Goal: Task Accomplishment & Management: Manage account settings

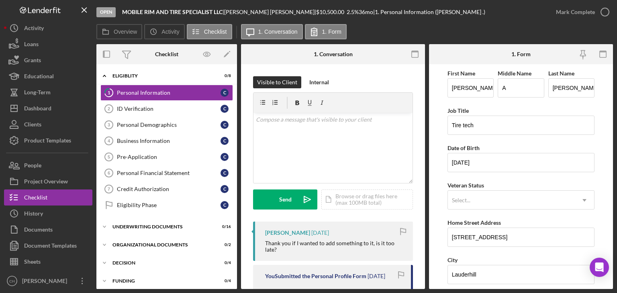
click at [520, 31] on div "Overview Icon/History Activity Checklist Icon/Message 1. Conversation 1. Form" at bounding box center [354, 32] width 517 height 16
click at [335, 154] on div "v Color teal Color pink Remove color Add row above Add row below Add column bef…" at bounding box center [333, 148] width 159 height 70
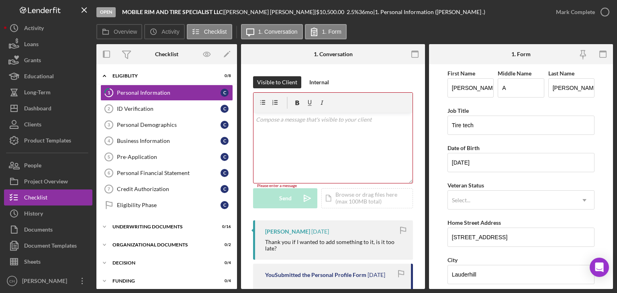
drag, startPoint x: 399, startPoint y: 22, endPoint x: 410, endPoint y: 25, distance: 10.9
click at [399, 22] on div "Open MOBILE RIM AND TIRE SPECIALIST LLC | [PERSON_NAME] | $10,500.00 2.5 % 36 m…" at bounding box center [322, 12] width 452 height 24
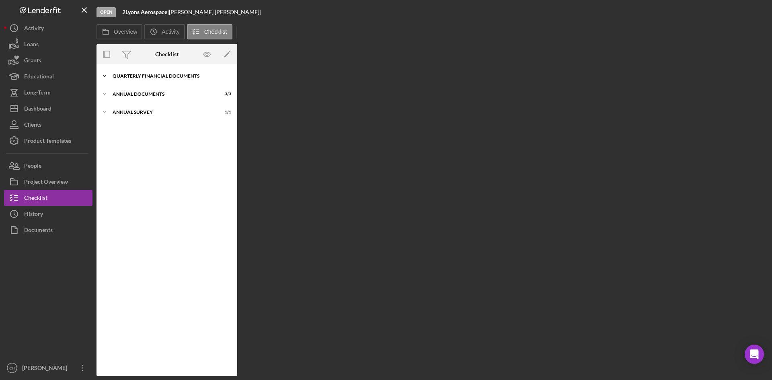
click at [151, 74] on div "Quarterly Financial Documents" at bounding box center [170, 76] width 115 height 5
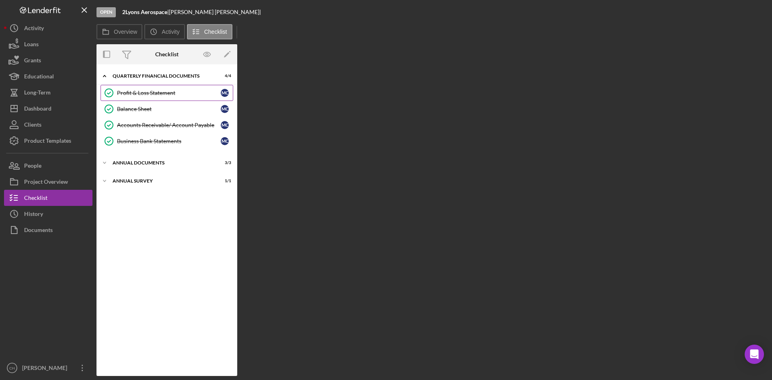
click at [154, 90] on div "Profit & Loss Statement" at bounding box center [169, 93] width 104 height 6
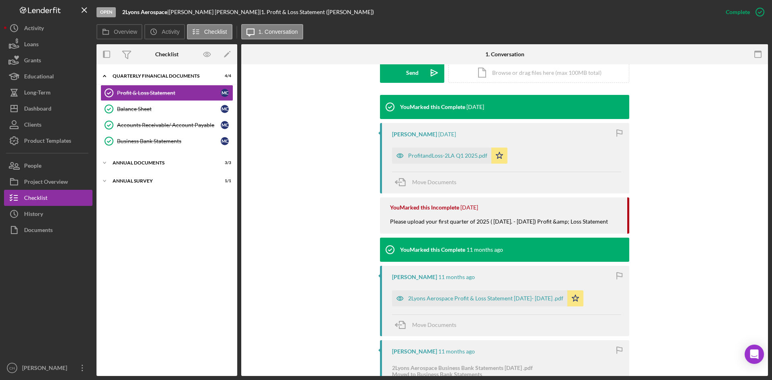
scroll to position [241, 0]
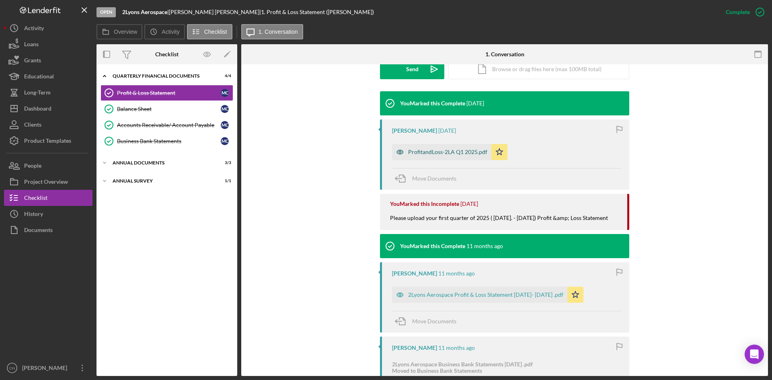
click at [447, 151] on div "ProfitandLoss-2LA Q1 2025.pdf" at bounding box center [447, 152] width 79 height 6
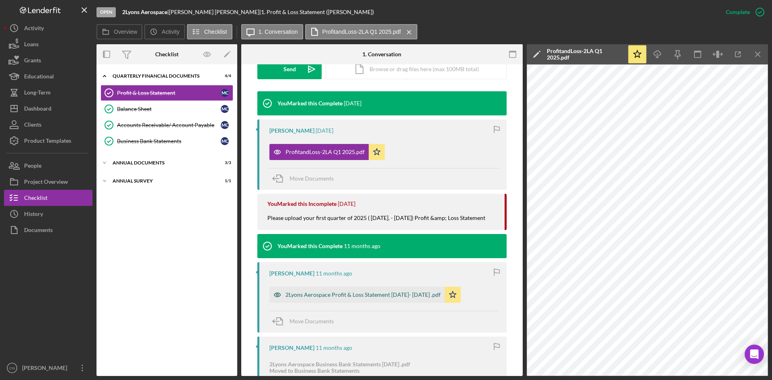
click at [356, 292] on div "2Lyons Aerospace Profit & Loss Statement [DATE]- [DATE] .pdf" at bounding box center [362, 294] width 155 height 6
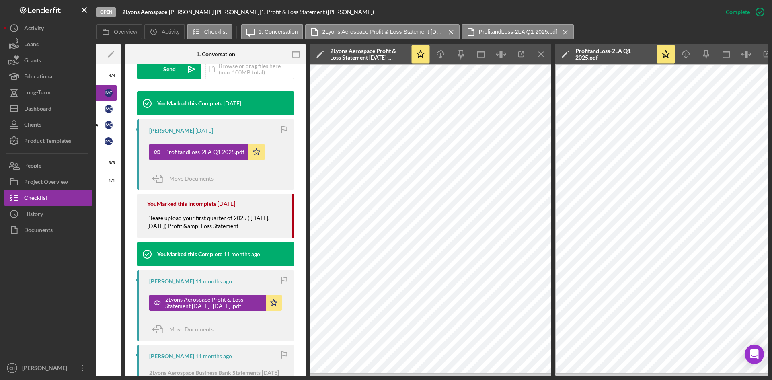
scroll to position [0, 0]
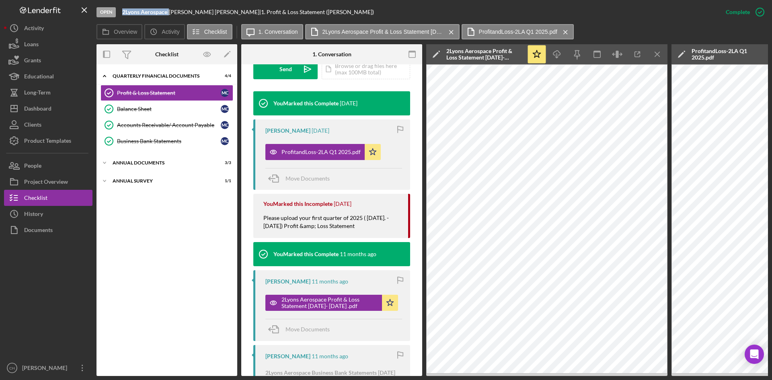
drag, startPoint x: 168, startPoint y: 14, endPoint x: 123, endPoint y: 12, distance: 45.8
click at [123, 12] on div "2Lyons Aerospace |" at bounding box center [145, 12] width 47 height 6
copy div "2Lyons Aerospace"
click at [27, 166] on div "People" at bounding box center [32, 167] width 17 height 18
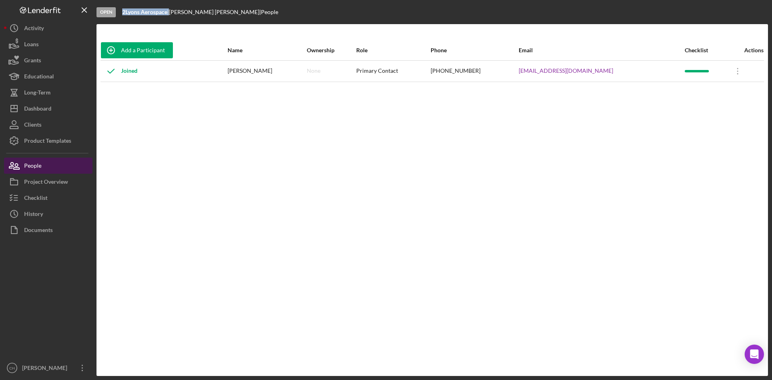
click at [45, 169] on button "People" at bounding box center [48, 166] width 88 height 16
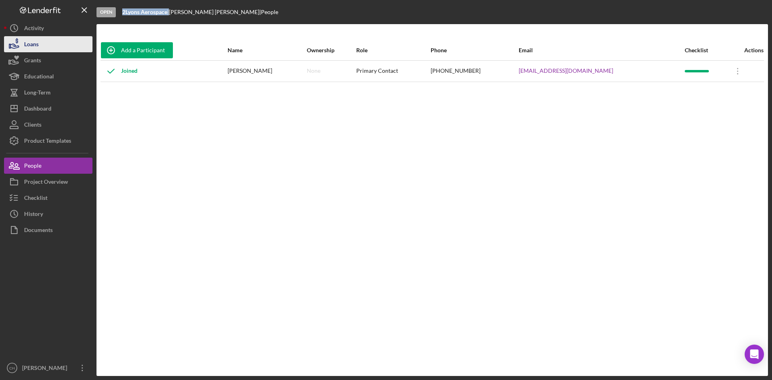
click at [49, 45] on button "Loans" at bounding box center [48, 44] width 88 height 16
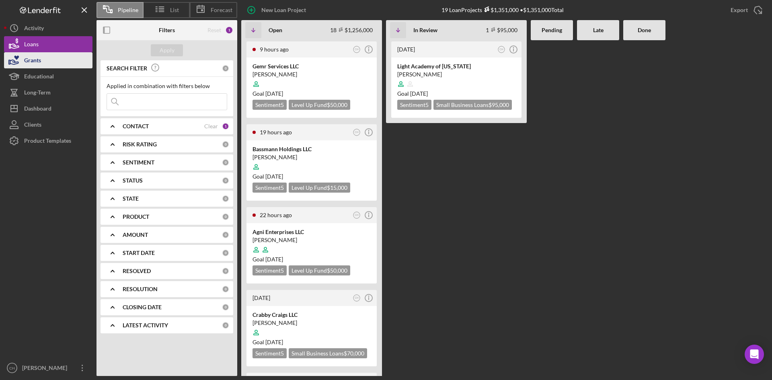
click at [45, 61] on button "Grants" at bounding box center [48, 60] width 88 height 16
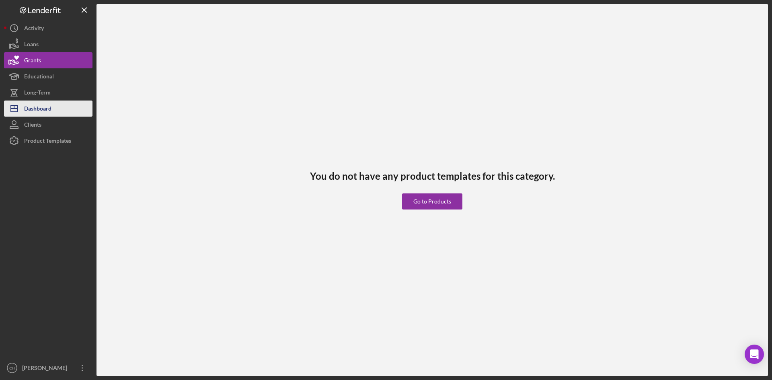
click at [53, 107] on button "Icon/Dashboard Dashboard" at bounding box center [48, 108] width 88 height 16
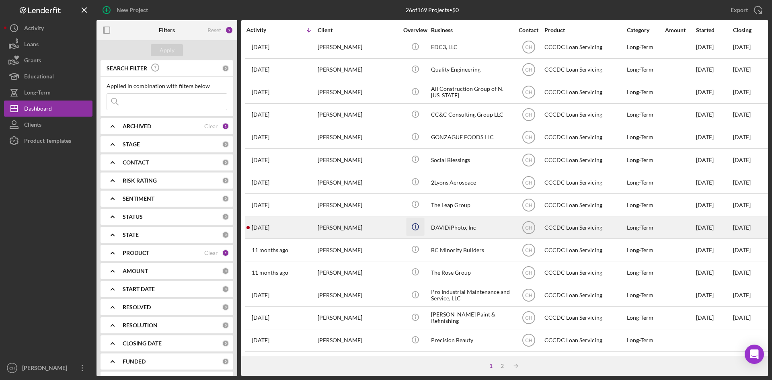
scroll to position [258, 0]
click at [356, 221] on div "[PERSON_NAME]" at bounding box center [357, 227] width 80 height 21
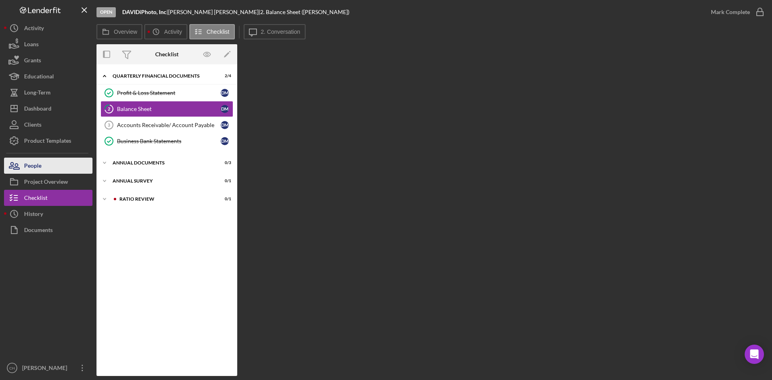
click at [32, 166] on div "People" at bounding box center [32, 167] width 17 height 18
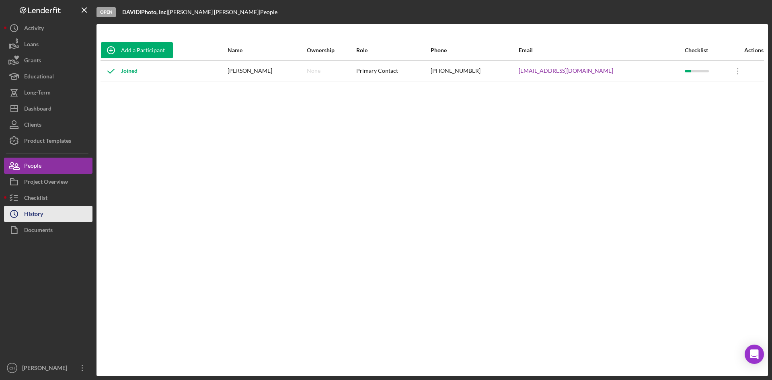
click at [37, 207] on div "History" at bounding box center [33, 215] width 19 height 18
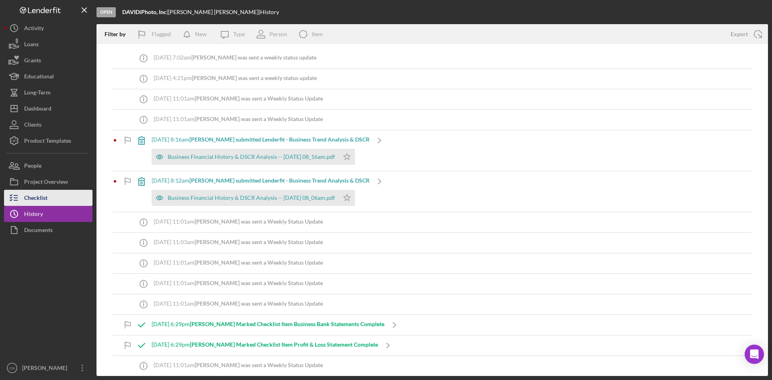
click at [35, 197] on div "Checklist" at bounding box center [35, 199] width 23 height 18
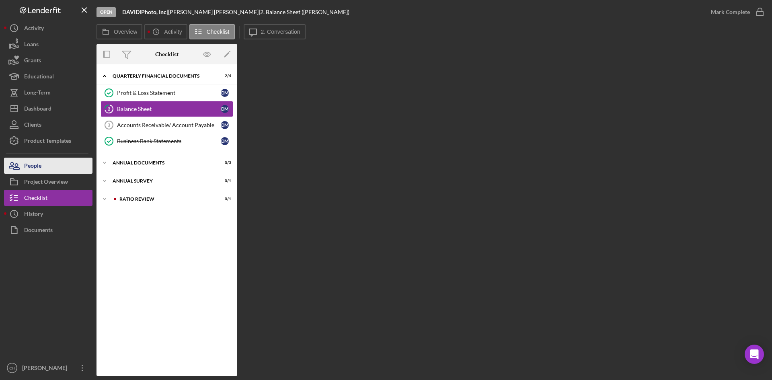
click at [32, 172] on div "People" at bounding box center [32, 167] width 17 height 18
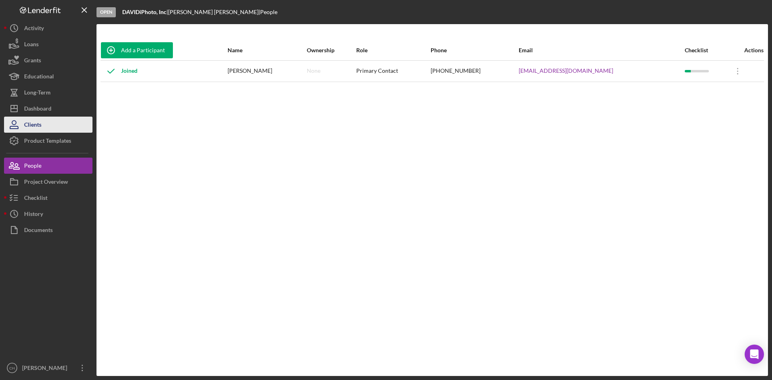
click at [45, 124] on button "Clients" at bounding box center [48, 125] width 88 height 16
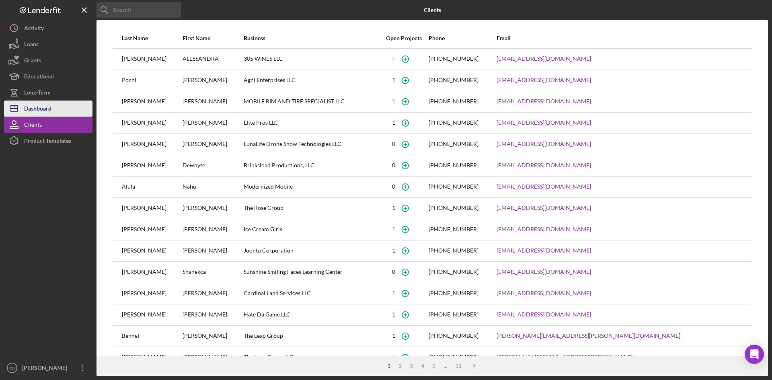
click at [48, 108] on div "Dashboard" at bounding box center [37, 109] width 27 height 18
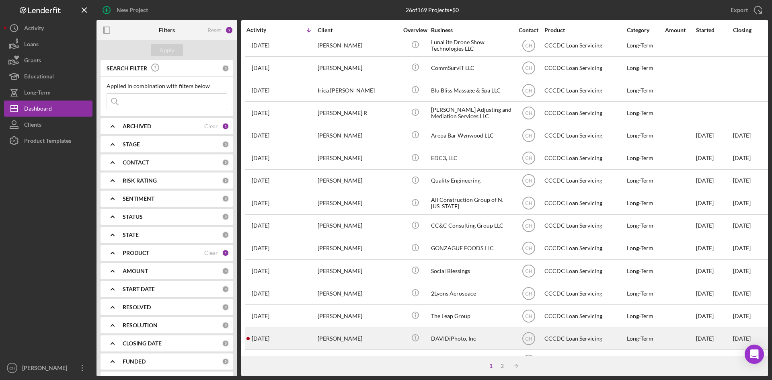
scroll to position [161, 0]
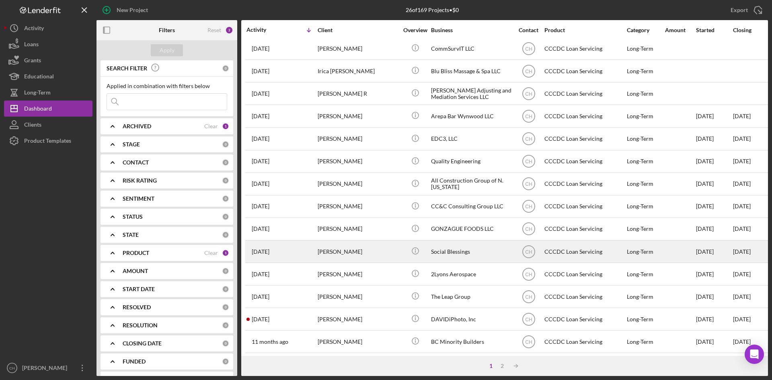
click at [342, 250] on div "[PERSON_NAME]" at bounding box center [357, 251] width 80 height 21
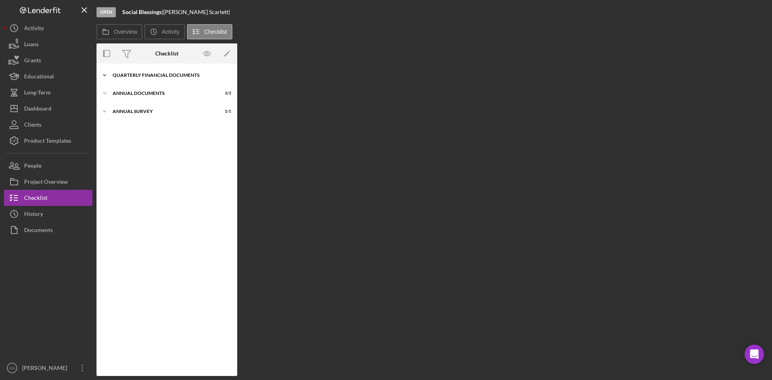
click at [153, 75] on div "Quarterly Financial Documents" at bounding box center [170, 75] width 115 height 5
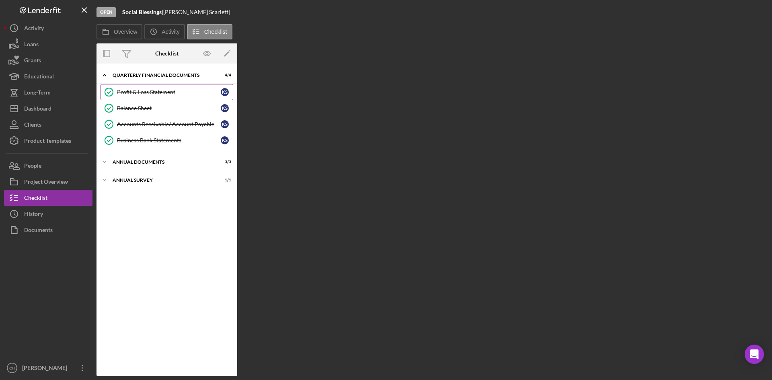
click at [148, 91] on div "Profit & Loss Statement" at bounding box center [169, 92] width 104 height 6
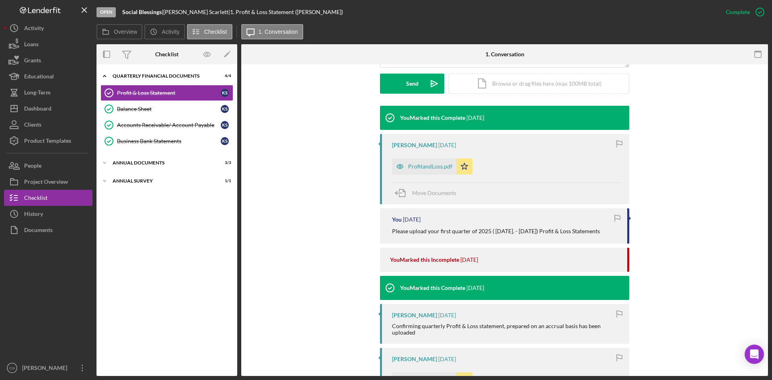
scroll to position [241, 0]
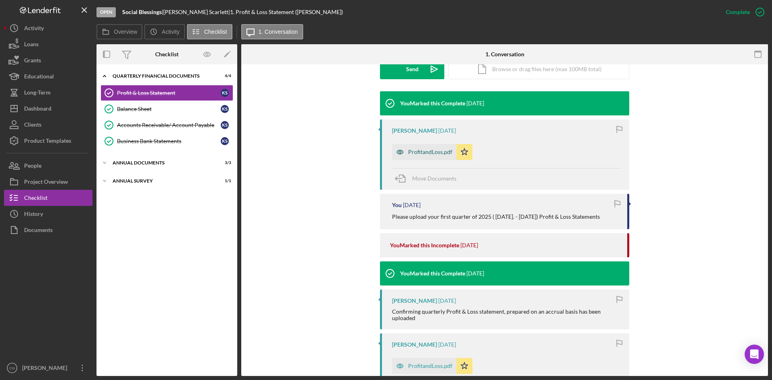
click at [418, 151] on div "ProfitandLoss.pdf" at bounding box center [430, 152] width 44 height 6
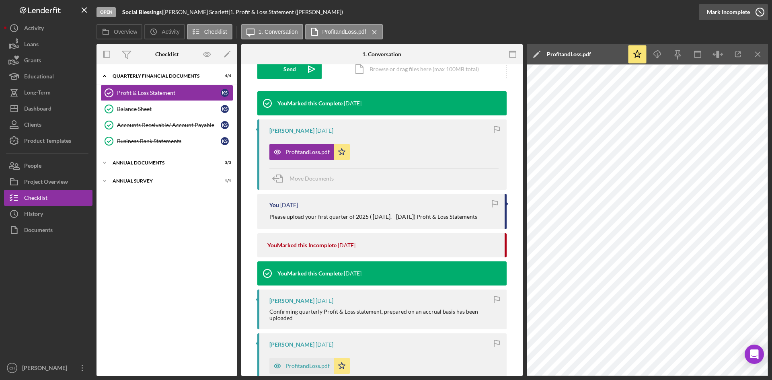
click at [739, 14] on div "Mark Incomplete" at bounding box center [727, 12] width 43 height 16
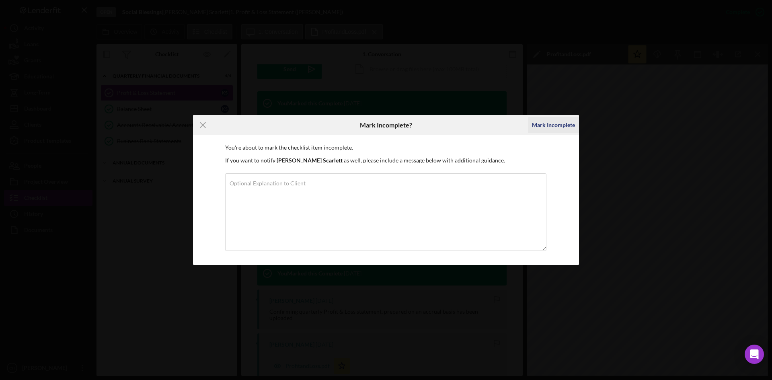
click at [555, 126] on div "Mark Incomplete" at bounding box center [553, 125] width 43 height 16
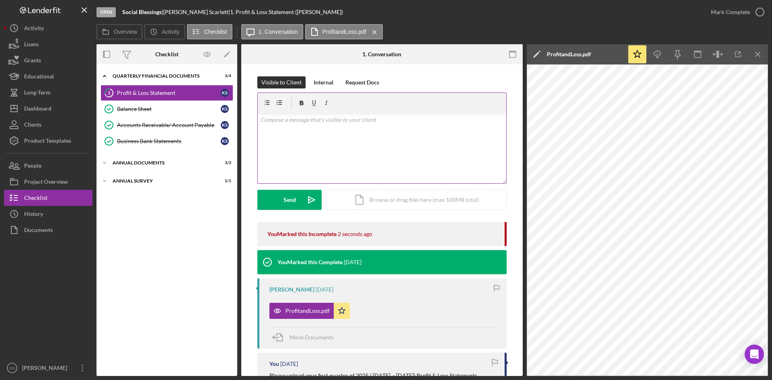
click at [295, 131] on div "v Color teal Color pink Remove color Add row above Add row below Add column bef…" at bounding box center [382, 148] width 248 height 70
drag, startPoint x: 343, startPoint y: 123, endPoint x: 207, endPoint y: 96, distance: 138.1
click at [194, 101] on div "Overview Internal Workflow Stage Open Icon/Dropdown Arrow Archive (can unarchiv…" at bounding box center [431, 210] width 671 height 332
copy p "Please upload Q2 documents"
click at [285, 199] on div "Send" at bounding box center [289, 200] width 12 height 20
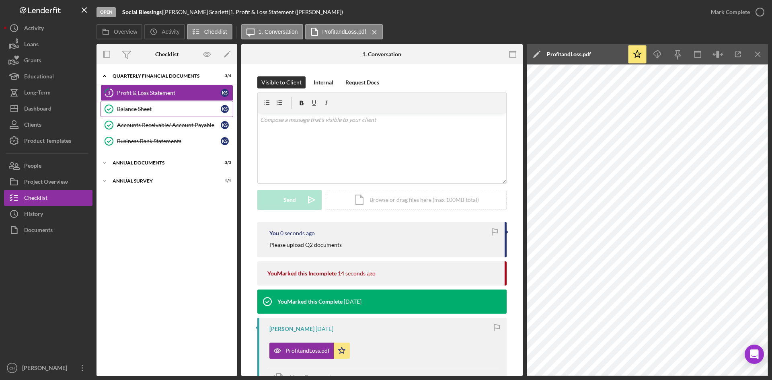
click at [123, 107] on div "Balance Sheet" at bounding box center [169, 109] width 104 height 6
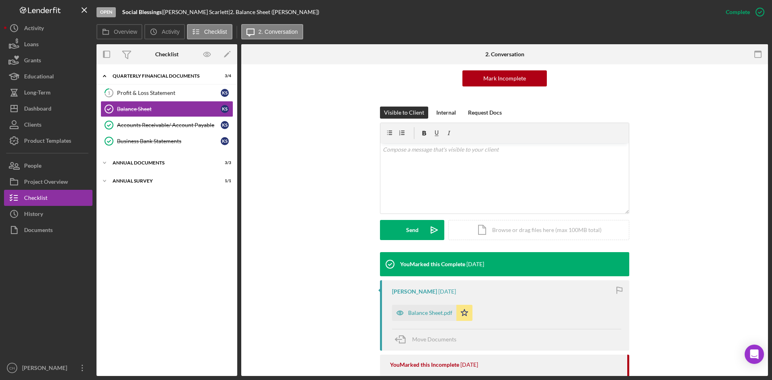
scroll to position [201, 0]
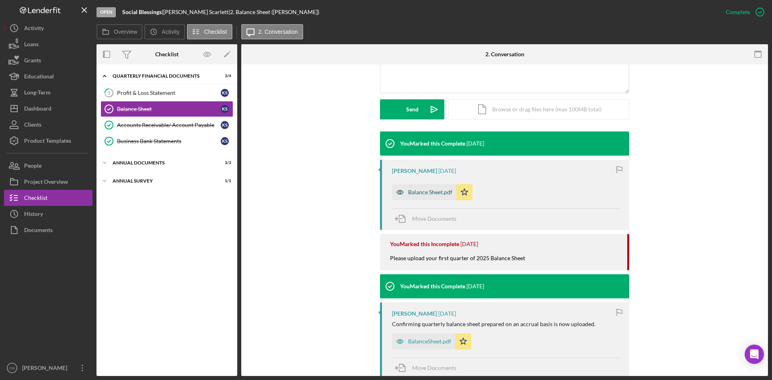
click at [431, 194] on div "Balance Sheet.pdf" at bounding box center [430, 192] width 44 height 6
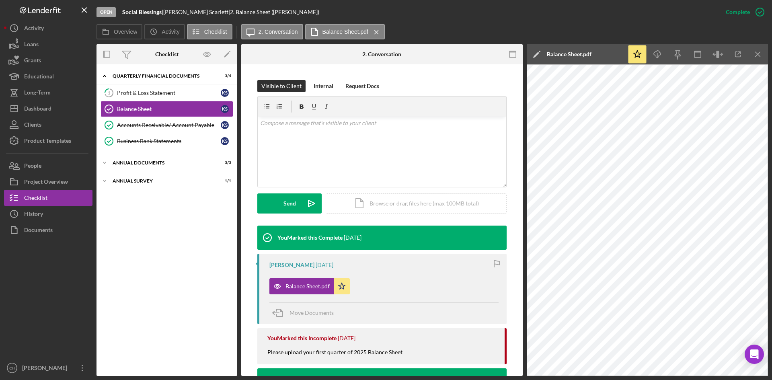
scroll to position [0, 0]
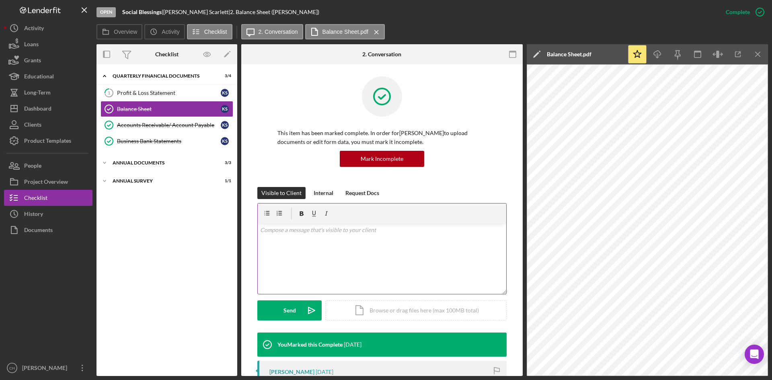
click at [309, 251] on div "v Color teal Color pink Remove color Add row above Add row below Add column bef…" at bounding box center [382, 258] width 248 height 70
paste div
drag, startPoint x: 285, startPoint y: 309, endPoint x: 288, endPoint y: 306, distance: 4.3
click at [288, 307] on div "Send" at bounding box center [289, 310] width 12 height 20
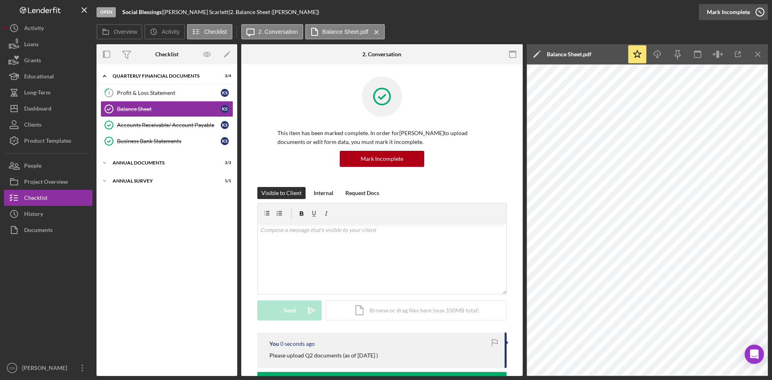
click at [736, 13] on div "Mark Incomplete" at bounding box center [727, 12] width 43 height 16
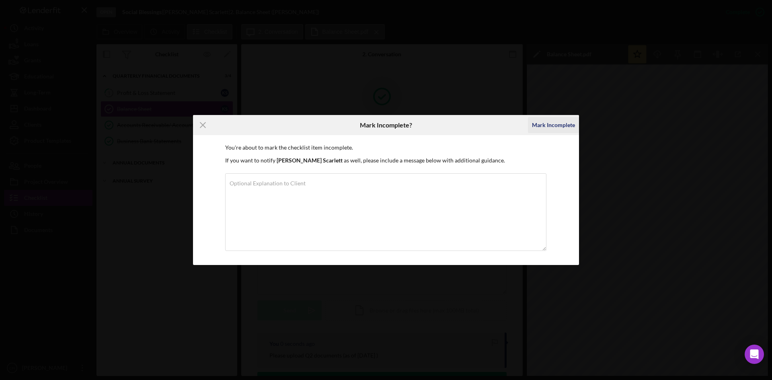
click at [544, 120] on div "Mark Incomplete" at bounding box center [553, 125] width 43 height 16
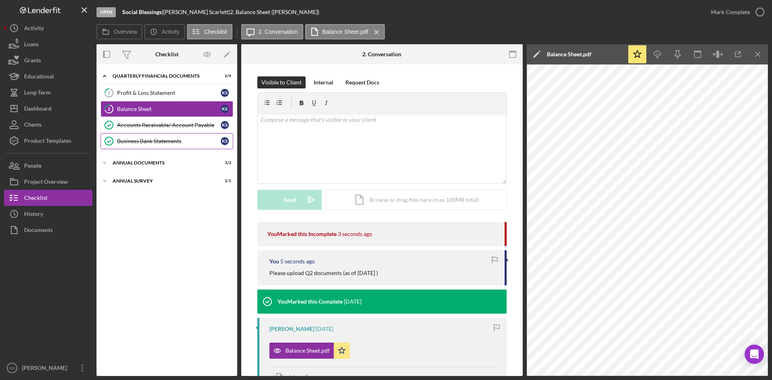
click at [145, 137] on link "Business Bank Statements Business Bank Statements K S" at bounding box center [166, 141] width 133 height 16
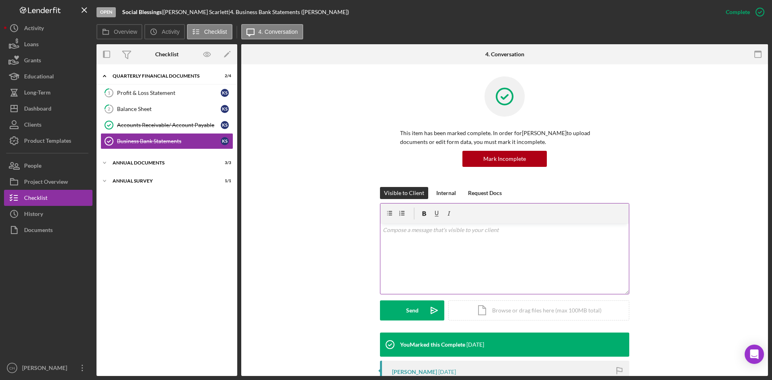
click at [407, 248] on div "v Color teal Color pink Remove color Add row above Add row below Add column bef…" at bounding box center [504, 258] width 248 height 70
paste div
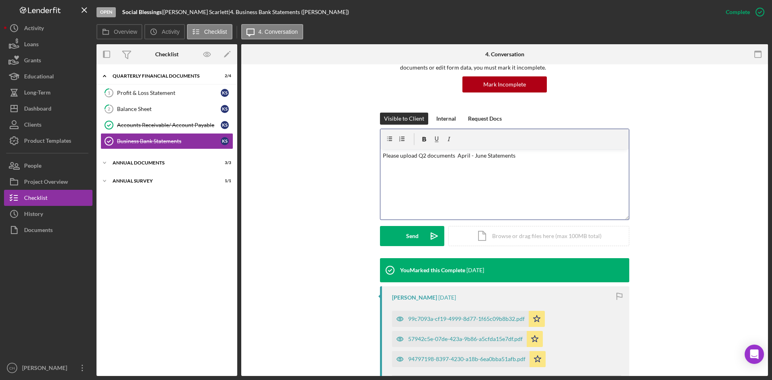
scroll to position [80, 0]
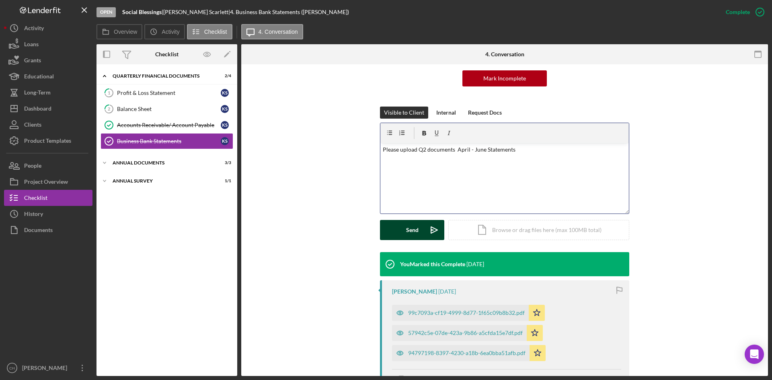
click at [402, 224] on button "Send Icon/icon-invite-send" at bounding box center [412, 230] width 64 height 20
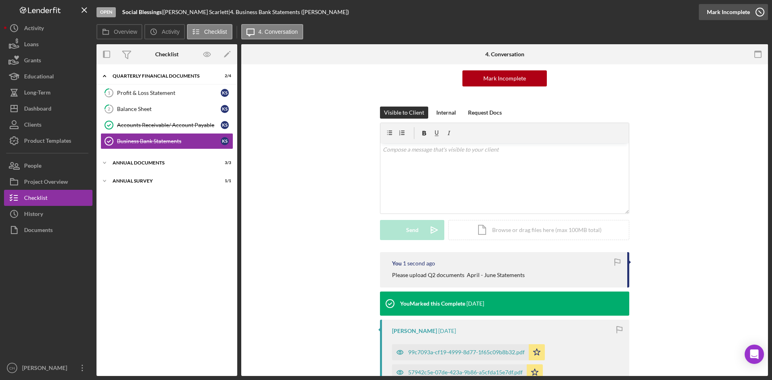
click at [741, 8] on div "Mark Incomplete" at bounding box center [727, 12] width 43 height 16
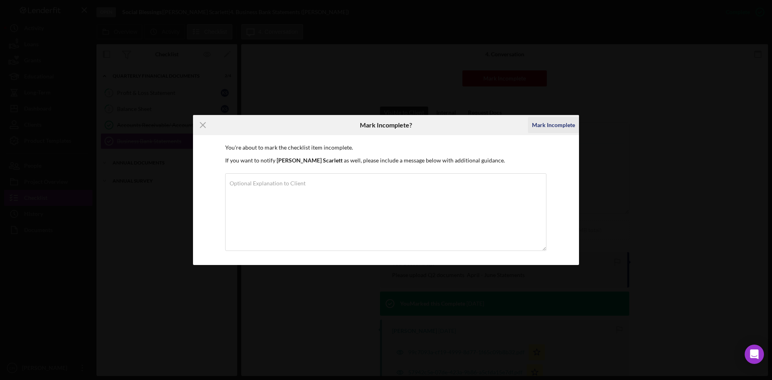
click at [562, 124] on div "Mark Incomplete" at bounding box center [553, 125] width 43 height 16
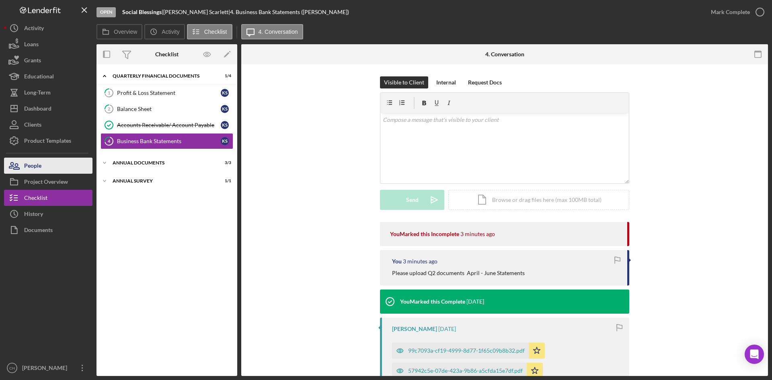
click at [49, 167] on button "People" at bounding box center [48, 166] width 88 height 16
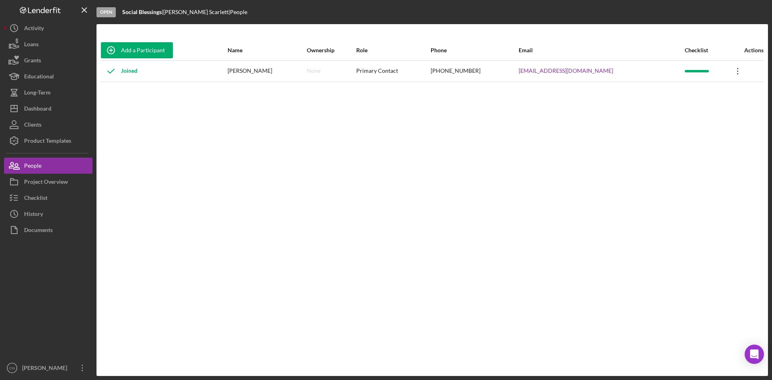
click at [734, 69] on icon "Icon/Overflow" at bounding box center [737, 71] width 20 height 20
click at [677, 91] on div "Icon/Edit Edit" at bounding box center [697, 92] width 88 height 16
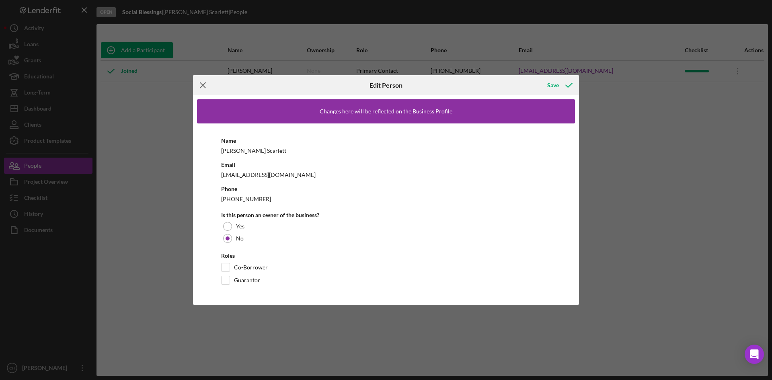
click at [204, 85] on icon "Icon/Menu Close" at bounding box center [203, 85] width 20 height 20
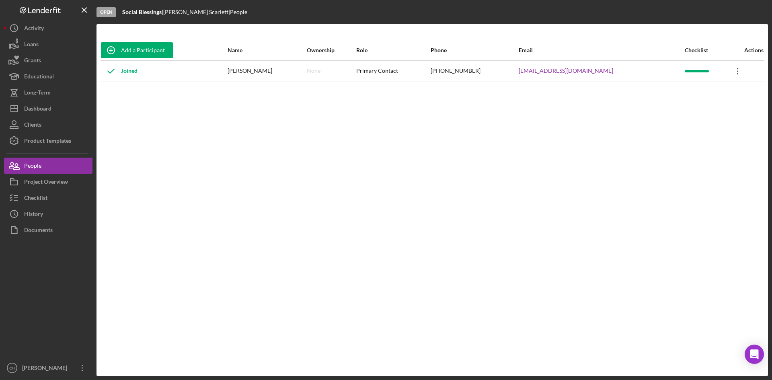
click at [732, 73] on icon "Icon/Overflow" at bounding box center [737, 71] width 20 height 20
click at [669, 89] on div "Icon/Edit Edit" at bounding box center [697, 92] width 88 height 16
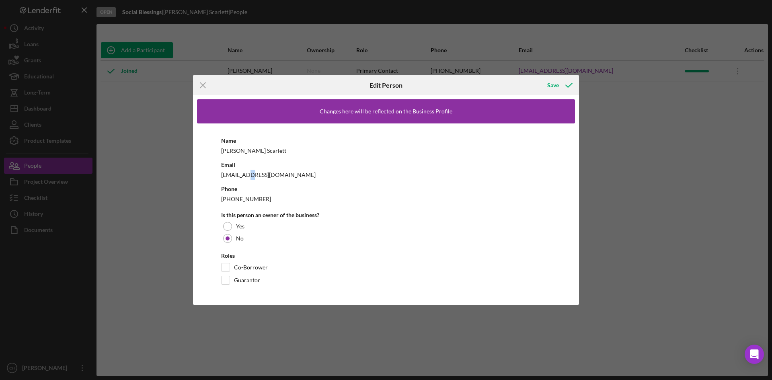
drag, startPoint x: 244, startPoint y: 175, endPoint x: 245, endPoint y: 170, distance: 5.5
click at [245, 170] on div "[EMAIL_ADDRESS][DOMAIN_NAME]" at bounding box center [386, 175] width 330 height 10
click at [246, 170] on div "[EMAIL_ADDRESS][DOMAIN_NAME]" at bounding box center [386, 175] width 330 height 10
click at [248, 171] on div "[EMAIL_ADDRESS][DOMAIN_NAME]" at bounding box center [386, 175] width 330 height 10
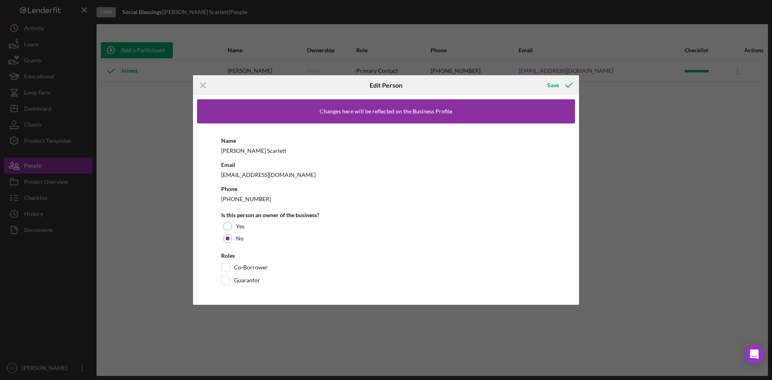
drag, startPoint x: 656, startPoint y: 204, endPoint x: 647, endPoint y: 202, distance: 9.0
click at [656, 203] on div "Icon/Menu Close Edit Person Save Changes here will be reflected on the Business…" at bounding box center [386, 190] width 772 height 380
click at [94, 160] on div "Icon/Menu Close Edit Person Save Changes here will be reflected on the Business…" at bounding box center [386, 190] width 772 height 380
drag, startPoint x: 117, startPoint y: 159, endPoint x: 116, endPoint y: 154, distance: 4.4
click at [117, 158] on div "Icon/Menu Close Edit Person Save Changes here will be reflected on the Business…" at bounding box center [386, 190] width 772 height 380
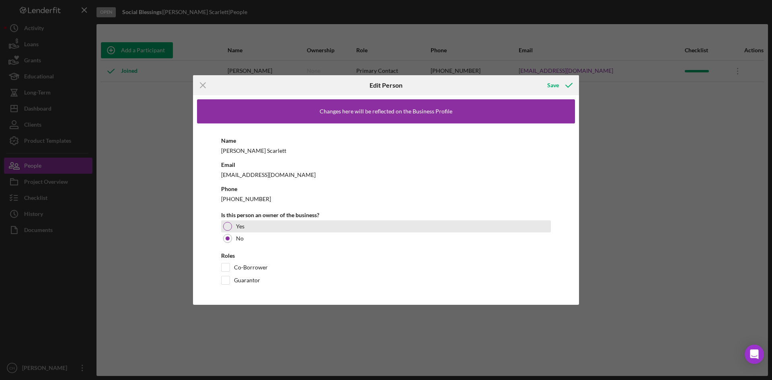
click at [229, 227] on div at bounding box center [227, 226] width 9 height 9
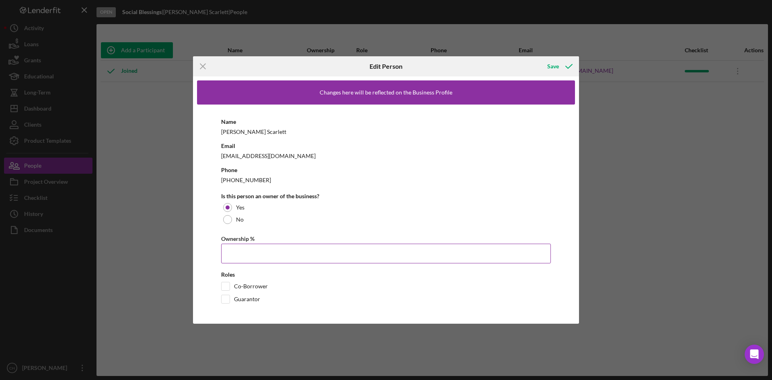
drag, startPoint x: 235, startPoint y: 255, endPoint x: 235, endPoint y: 246, distance: 8.8
click at [235, 255] on input "Ownership %" at bounding box center [386, 253] width 330 height 19
type input "1.00%"
click at [552, 63] on div "Save" at bounding box center [553, 66] width 12 height 16
click at [556, 65] on div "Save" at bounding box center [553, 66] width 12 height 16
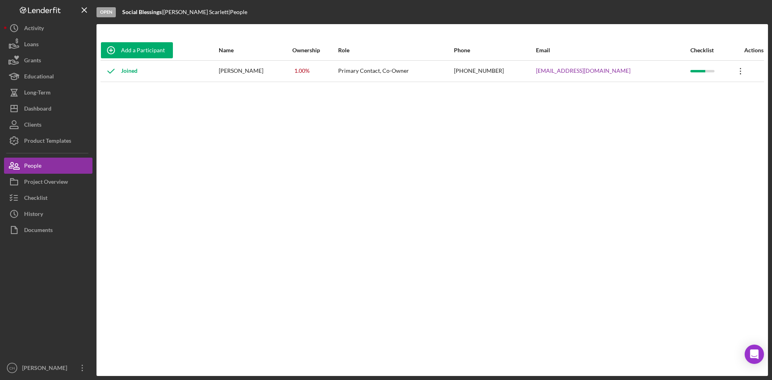
click at [738, 67] on icon "Icon/Overflow" at bounding box center [740, 71] width 20 height 20
click at [675, 90] on div "Icon/Edit Edit" at bounding box center [697, 92] width 88 height 16
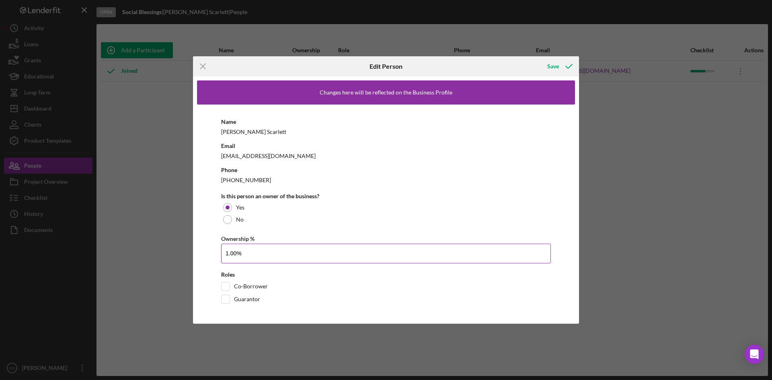
click at [265, 252] on input "1.00%" at bounding box center [386, 253] width 330 height 19
drag, startPoint x: 131, startPoint y: 171, endPoint x: 140, endPoint y: 100, distance: 71.0
click at [131, 170] on div "Icon/Menu Close Edit Person Save Changes here will be reflected on the Business…" at bounding box center [386, 190] width 772 height 380
drag, startPoint x: 205, startPoint y: 61, endPoint x: 186, endPoint y: 86, distance: 31.4
click at [205, 62] on icon "Icon/Menu Close" at bounding box center [203, 66] width 20 height 20
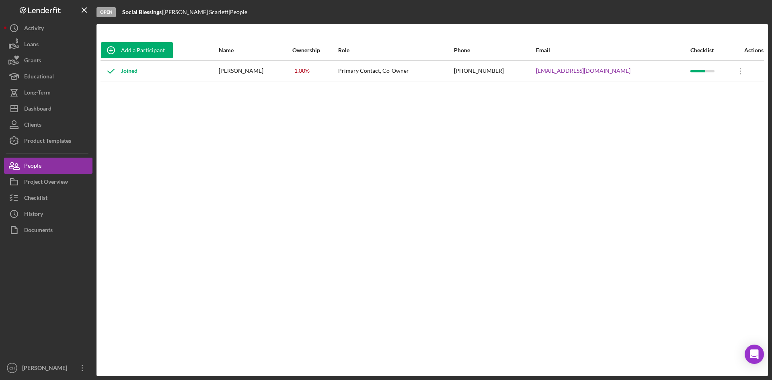
drag, startPoint x: 137, startPoint y: 151, endPoint x: 142, endPoint y: 144, distance: 8.5
click at [141, 146] on div "Add a Participant Name Ownership Role Phone Email Checklist Actions Joined [PER…" at bounding box center [431, 199] width 671 height 319
click at [141, 46] on div "Add a Participant" at bounding box center [143, 50] width 44 height 16
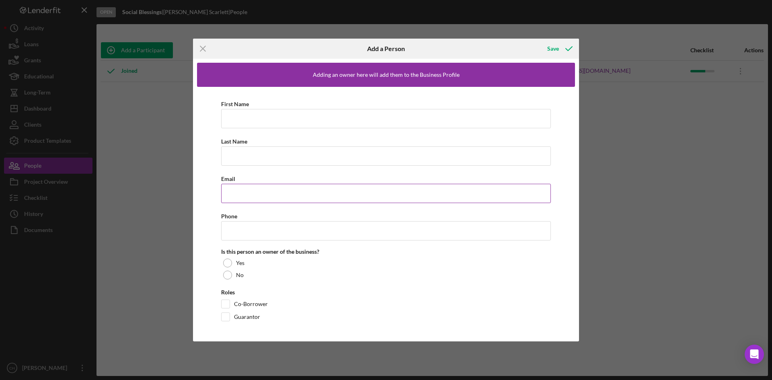
click at [252, 188] on input "Email" at bounding box center [386, 193] width 330 height 19
paste input "[PERSON_NAME][EMAIL_ADDRESS][DOMAIN_NAME]"
type input "[PERSON_NAME][EMAIL_ADDRESS][DOMAIN_NAME]"
click at [549, 48] on div "Save" at bounding box center [553, 49] width 12 height 16
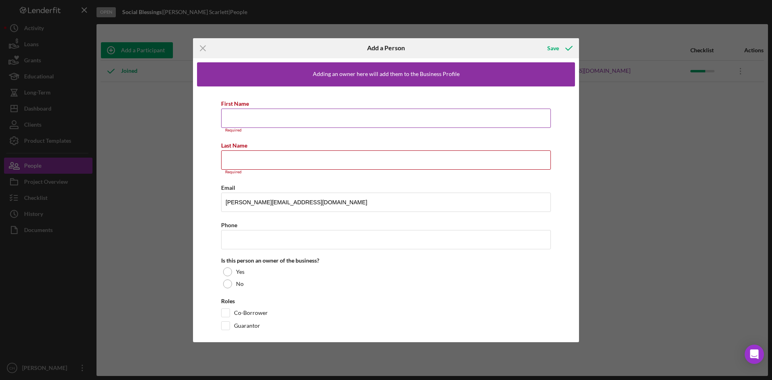
drag, startPoint x: 251, startPoint y: 118, endPoint x: 270, endPoint y: 113, distance: 20.0
click at [251, 118] on input "First Name" at bounding box center [386, 117] width 330 height 19
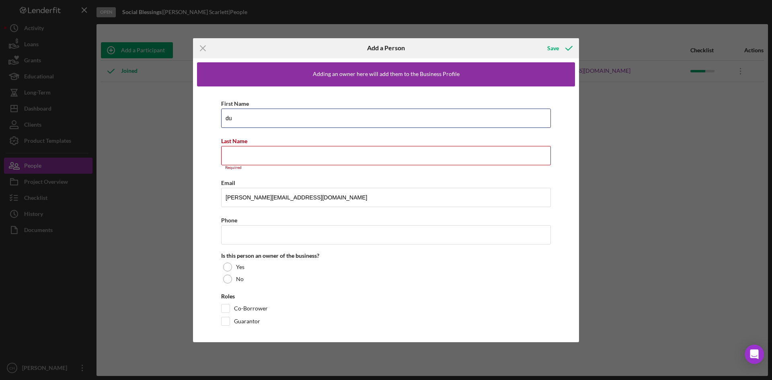
type input "d"
type input "correct email"
drag, startPoint x: 235, startPoint y: 159, endPoint x: 238, endPoint y: 154, distance: 5.4
click at [235, 159] on input "Last Name" at bounding box center [386, 155] width 330 height 19
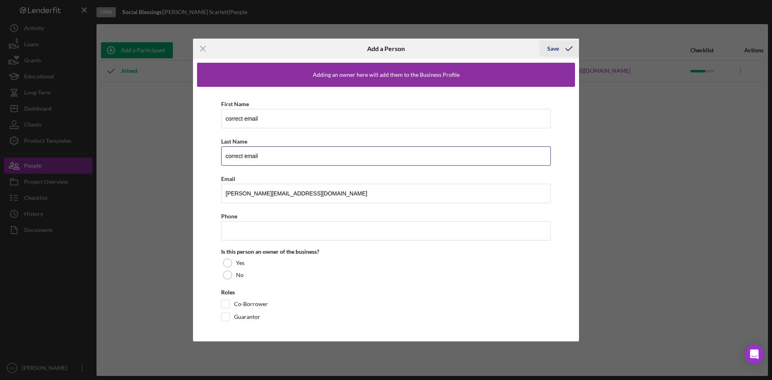
type input "correct email"
click at [555, 49] on div "Save" at bounding box center [553, 49] width 12 height 16
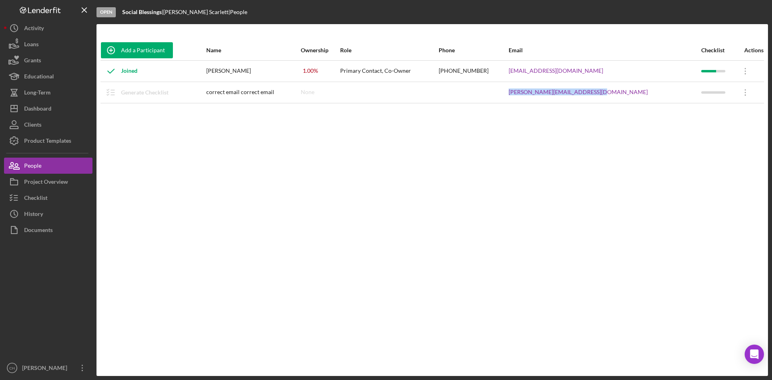
drag, startPoint x: 643, startPoint y: 92, endPoint x: 547, endPoint y: 65, distance: 98.9
click at [559, 85] on tr "Generate Checklist correct email correct email None [PERSON_NAME][EMAIL_ADDRESS…" at bounding box center [431, 92] width 663 height 21
copy tr "[PERSON_NAME][EMAIL_ADDRESS][DOMAIN_NAME]"
click at [35, 114] on div "Dashboard" at bounding box center [37, 109] width 27 height 18
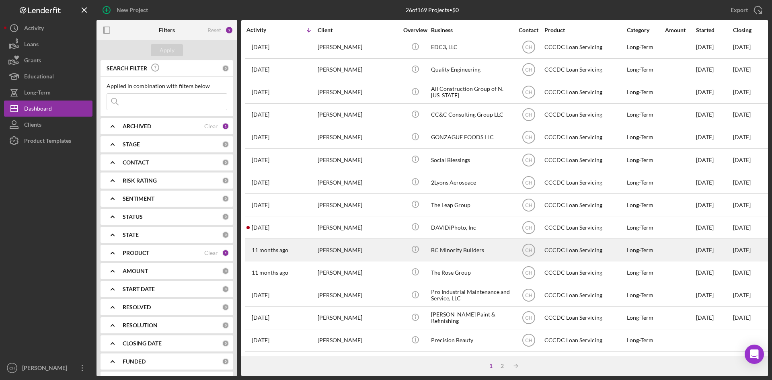
scroll to position [258, 0]
click at [353, 245] on div "[PERSON_NAME]" at bounding box center [357, 249] width 80 height 21
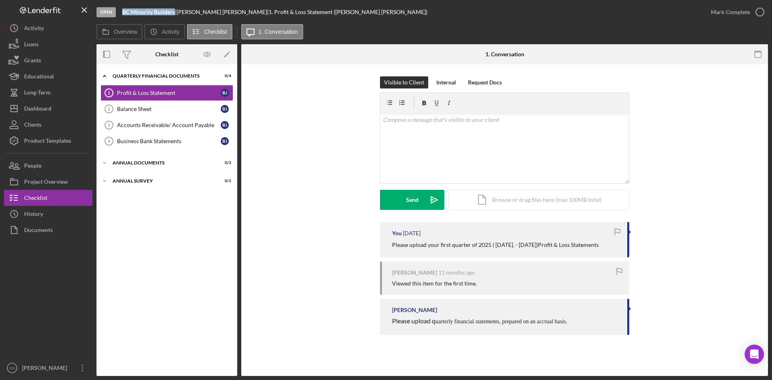
drag, startPoint x: 175, startPoint y: 12, endPoint x: 122, endPoint y: 15, distance: 53.1
click at [122, 15] on div "Open BC Minority Builders | [PERSON_NAME] | 1. Profit & Loss Statement ([PERSON…" at bounding box center [399, 12] width 606 height 24
copy b "BC Minority Builders"
click at [49, 170] on button "People" at bounding box center [48, 166] width 88 height 16
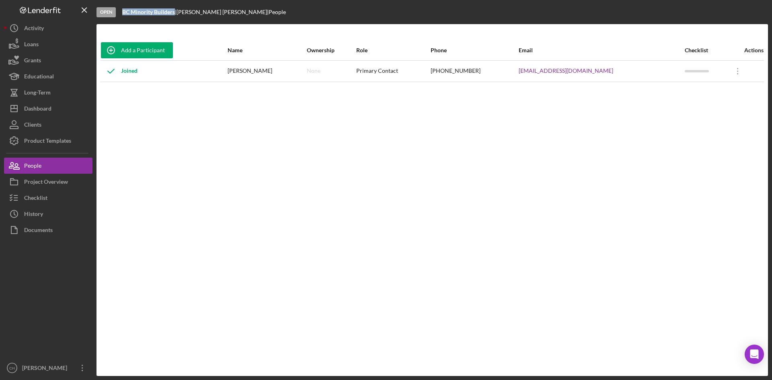
drag, startPoint x: 605, startPoint y: 68, endPoint x: 520, endPoint y: 72, distance: 84.5
click at [520, 72] on tr "Joined [PERSON_NAME] None Primary Contact [PHONE_NUMBER] [EMAIL_ADDRESS][DOMAIN…" at bounding box center [431, 70] width 663 height 21
copy tr "[EMAIL_ADDRESS][DOMAIN_NAME]"
click at [44, 167] on button "People" at bounding box center [48, 166] width 88 height 16
click at [53, 196] on button "Checklist" at bounding box center [48, 198] width 88 height 16
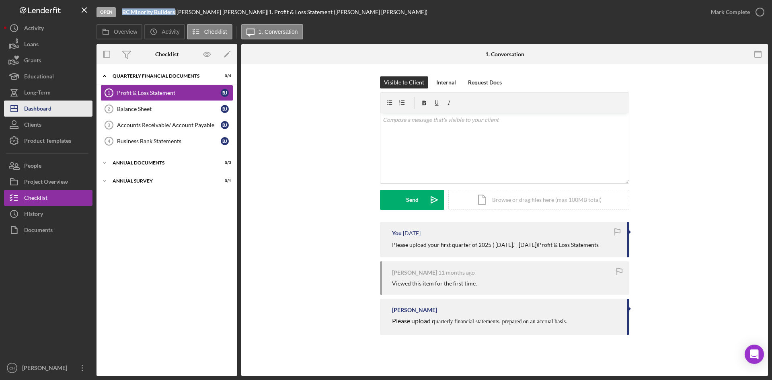
click at [50, 110] on div "Dashboard" at bounding box center [37, 109] width 27 height 18
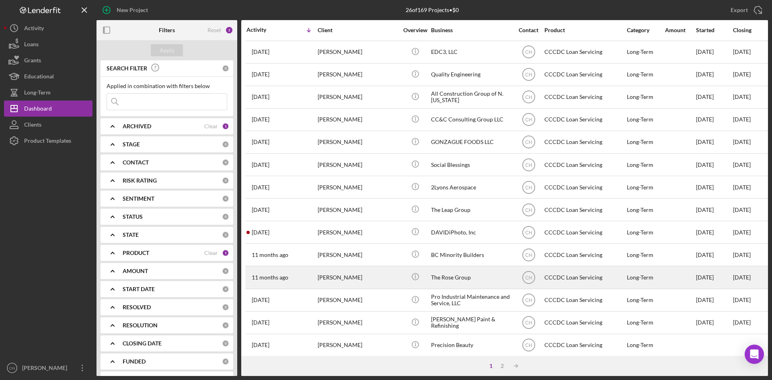
scroll to position [258, 0]
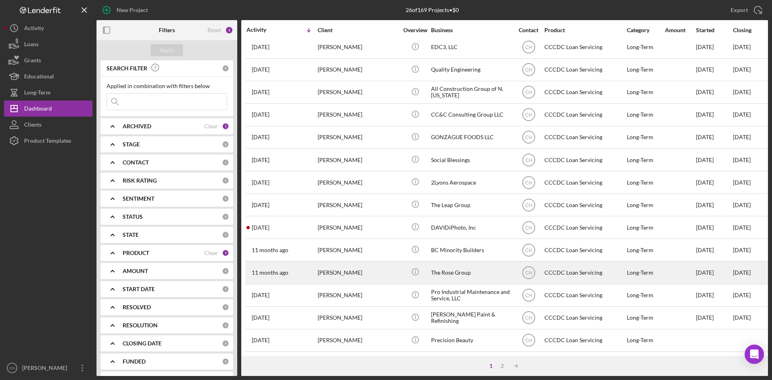
click at [375, 270] on div "[PERSON_NAME]" at bounding box center [357, 272] width 80 height 21
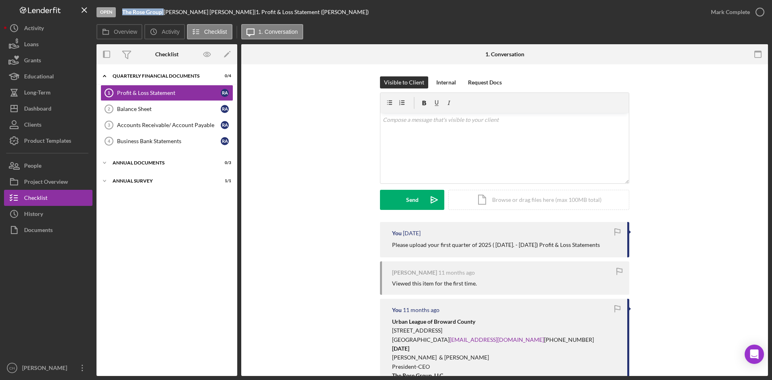
drag, startPoint x: 164, startPoint y: 12, endPoint x: 130, endPoint y: 11, distance: 33.4
click at [130, 11] on div "The Rose Group |" at bounding box center [142, 12] width 41 height 6
copy div "e Rose Group"
click at [50, 171] on button "People" at bounding box center [48, 166] width 88 height 16
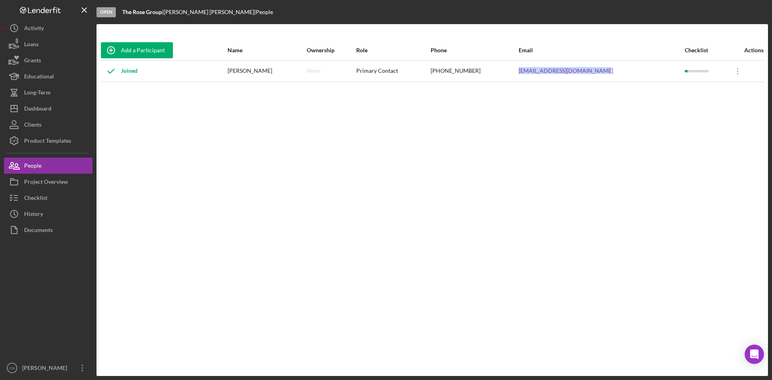
drag, startPoint x: 612, startPoint y: 72, endPoint x: 518, endPoint y: 77, distance: 94.2
click at [518, 77] on tr "Joined [PERSON_NAME] None Primary Contact [PHONE_NUMBER] [EMAIL_ADDRESS][DOMAIN…" at bounding box center [431, 70] width 663 height 21
copy tr "[EMAIL_ADDRESS][DOMAIN_NAME]"
click at [51, 201] on button "Checklist" at bounding box center [48, 198] width 88 height 16
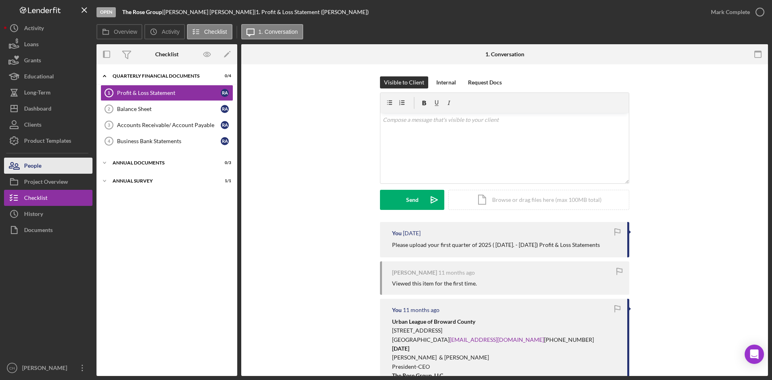
click at [53, 166] on button "People" at bounding box center [48, 166] width 88 height 16
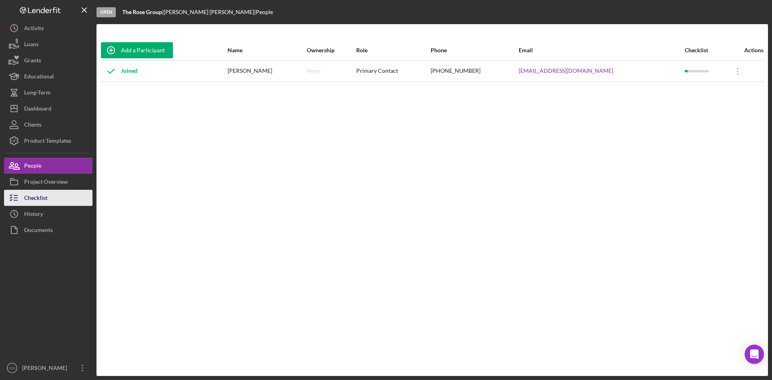
click at [39, 201] on div "Checklist" at bounding box center [35, 199] width 23 height 18
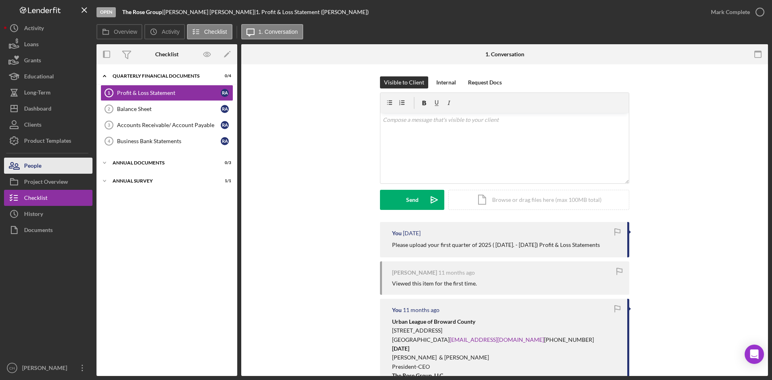
click at [42, 166] on button "People" at bounding box center [48, 166] width 88 height 16
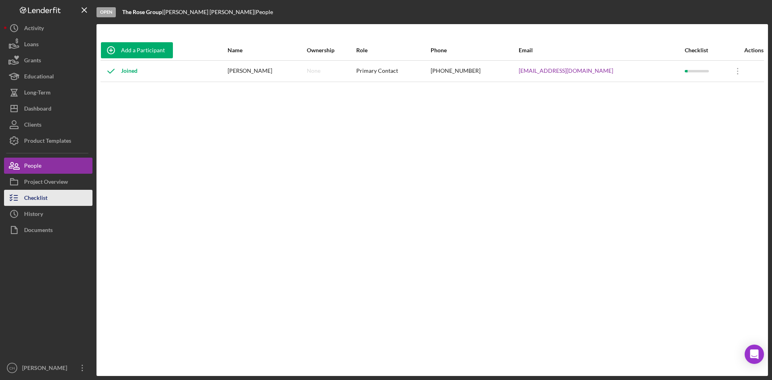
click at [48, 203] on button "Checklist" at bounding box center [48, 198] width 88 height 16
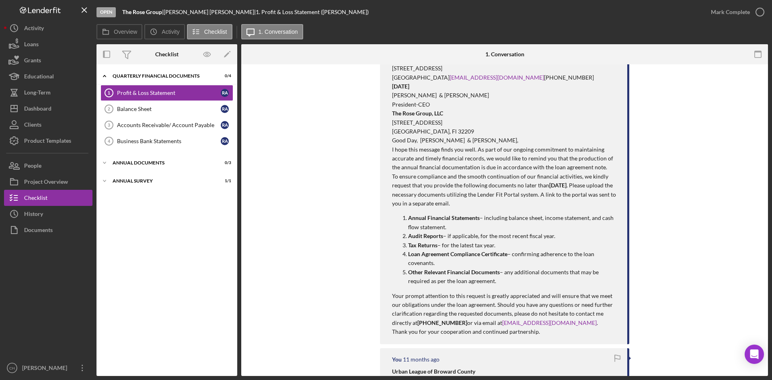
scroll to position [281, 0]
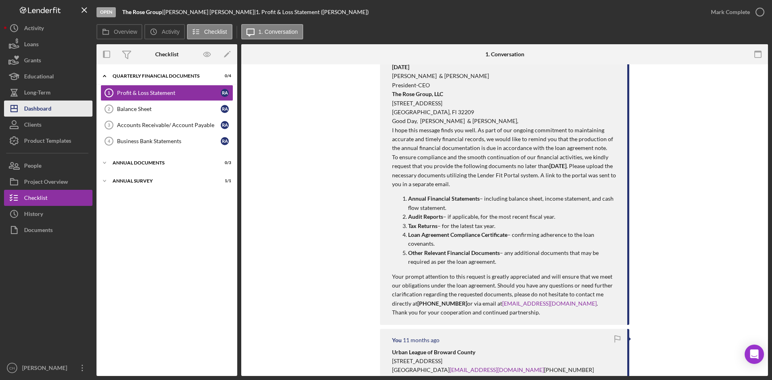
click at [45, 104] on div "Dashboard" at bounding box center [37, 109] width 27 height 18
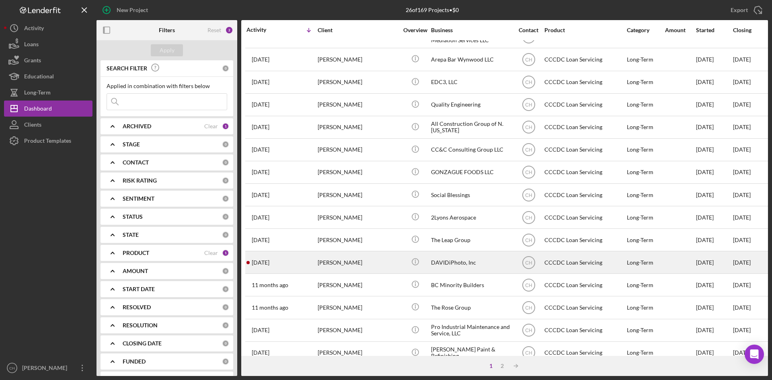
scroll to position [258, 0]
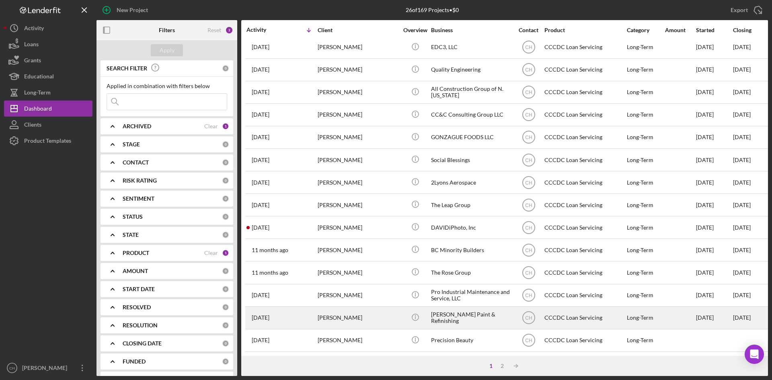
click at [383, 312] on div "[PERSON_NAME]" at bounding box center [357, 317] width 80 height 21
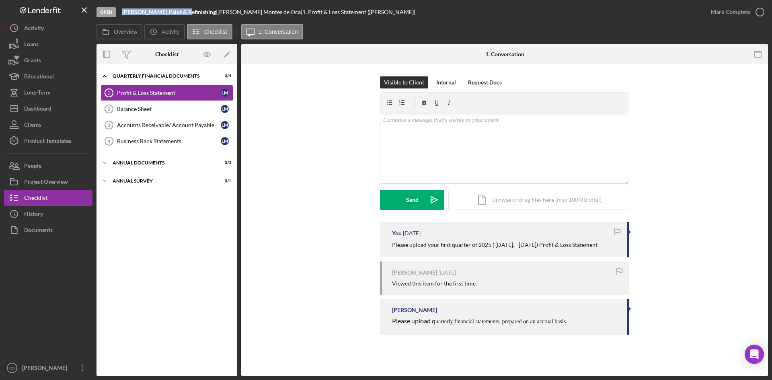
drag, startPoint x: 182, startPoint y: 12, endPoint x: 116, endPoint y: 14, distance: 65.9
click at [116, 14] on div "Open [PERSON_NAME] Paint & Refinishing | [PERSON_NAME] de Oca | 1. Profit & Los…" at bounding box center [399, 12] width 606 height 24
copy div "[PERSON_NAME] Paint & Refinishing"
click at [47, 159] on button "People" at bounding box center [48, 166] width 88 height 16
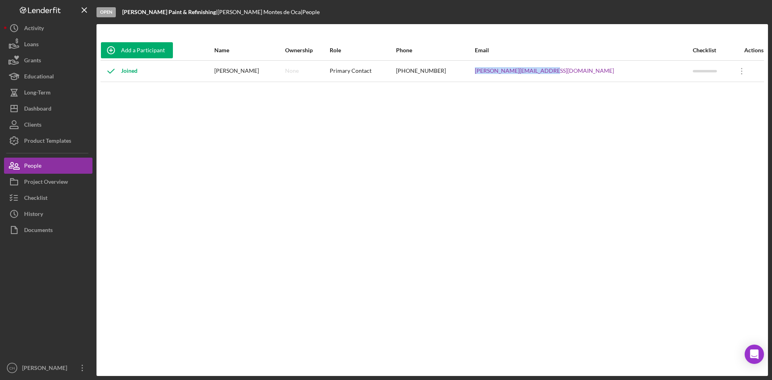
drag, startPoint x: 623, startPoint y: 70, endPoint x: 534, endPoint y: 78, distance: 89.6
click at [534, 78] on tr "Joined [PERSON_NAME] de Oca None Primary Contact [PHONE_NUMBER] [PERSON_NAME][E…" at bounding box center [431, 70] width 663 height 21
copy tr "[PERSON_NAME][EMAIL_ADDRESS][DOMAIN_NAME]"
click at [48, 111] on div "Dashboard" at bounding box center [37, 109] width 27 height 18
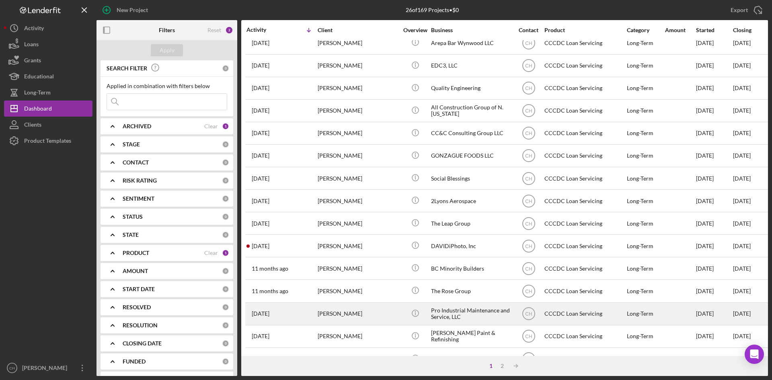
scroll to position [258, 0]
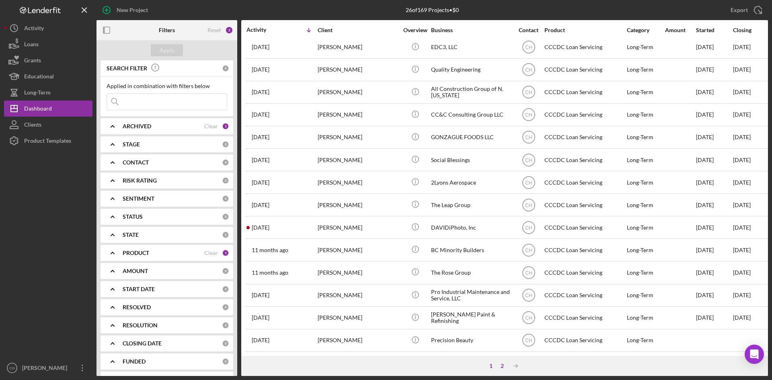
click at [497, 365] on div "2" at bounding box center [501, 365] width 11 height 6
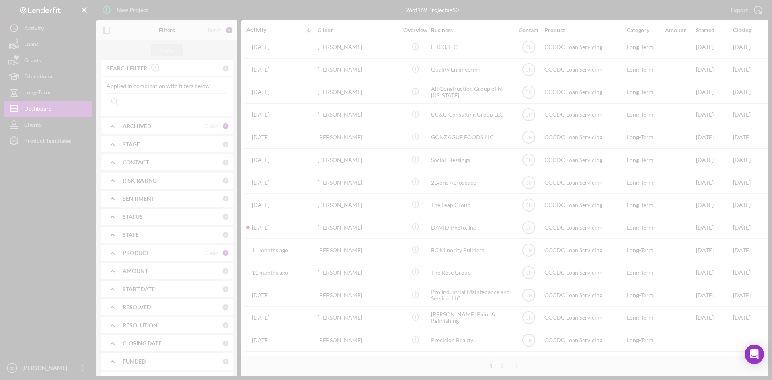
scroll to position [0, 0]
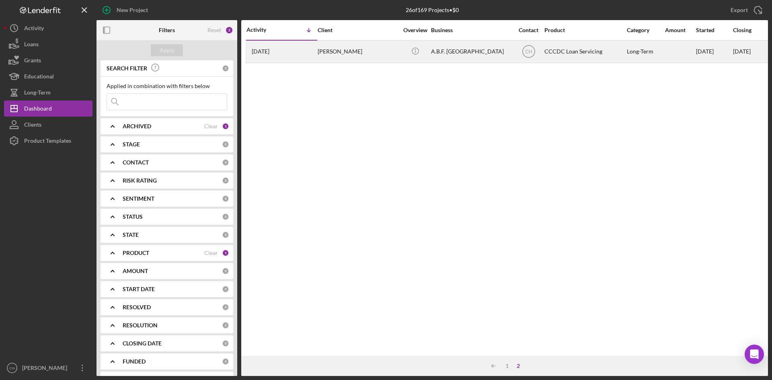
click at [295, 54] on div "[DATE] [PERSON_NAME]" at bounding box center [281, 51] width 70 height 21
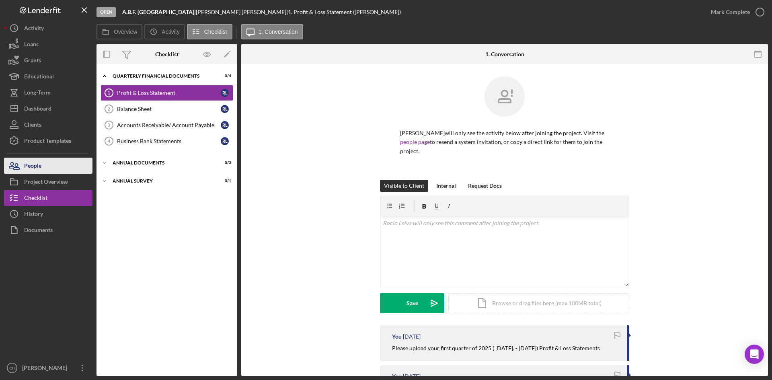
click at [53, 167] on button "People" at bounding box center [48, 166] width 88 height 16
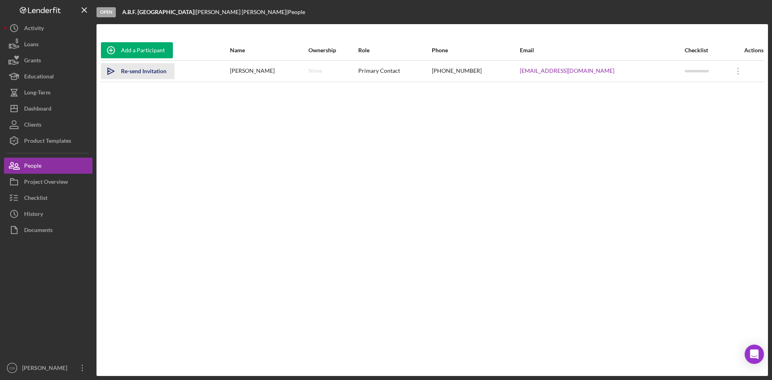
click at [141, 74] on div "Re-send Invitation" at bounding box center [143, 71] width 45 height 16
drag, startPoint x: 180, startPoint y: 11, endPoint x: 121, endPoint y: 16, distance: 58.9
click at [121, 16] on div "Open A.B.F. [GEOGRAPHIC_DATA] | [PERSON_NAME] | People" at bounding box center [431, 12] width 671 height 24
drag, startPoint x: 613, startPoint y: 73, endPoint x: 466, endPoint y: 72, distance: 147.5
click at [466, 72] on tr "Icon/icon-invite-send Sent [PERSON_NAME] None Primary Contact [PHONE_NUMBER] [E…" at bounding box center [431, 70] width 663 height 21
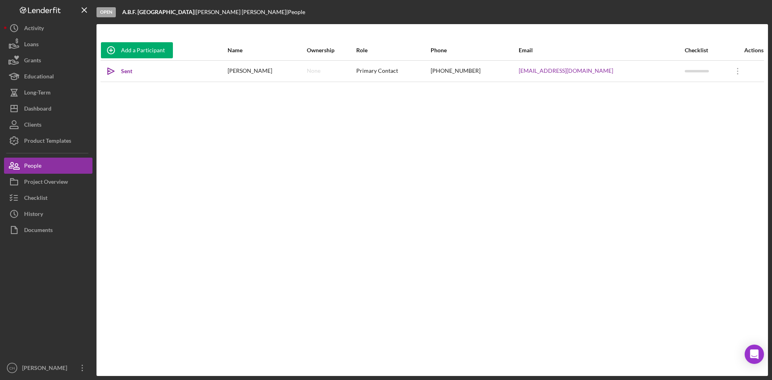
drag, startPoint x: 551, startPoint y: 196, endPoint x: 561, endPoint y: 149, distance: 48.2
click at [555, 186] on div "Add a Participant Name Ownership Role Phone Email Checklist Actions Icon/icon-i…" at bounding box center [431, 199] width 671 height 319
drag, startPoint x: 607, startPoint y: 72, endPoint x: 531, endPoint y: 78, distance: 76.6
click at [518, 78] on tr "Icon/icon-invite-send Sent [PERSON_NAME] None Primary Contact [PHONE_NUMBER] [E…" at bounding box center [431, 70] width 663 height 21
copy tr "[EMAIL_ADDRESS][DOMAIN_NAME]"
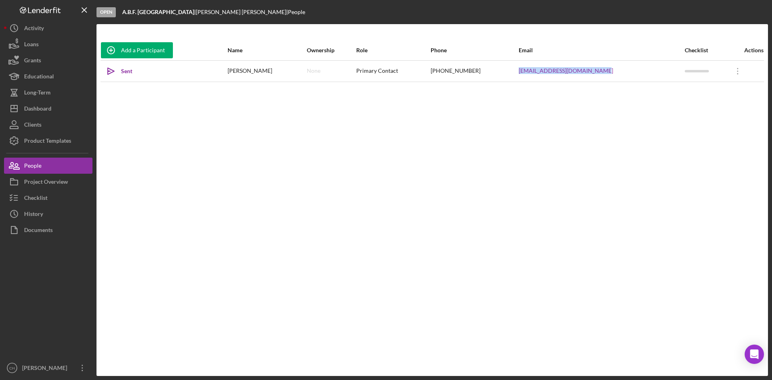
click at [337, 213] on div "Add a Participant Name Ownership Role Phone Email Checklist Actions Icon/icon-i…" at bounding box center [431, 199] width 671 height 319
click at [132, 72] on button "Icon/icon-invite-send Sent" at bounding box center [120, 71] width 39 height 16
drag, startPoint x: 367, startPoint y: 254, endPoint x: 355, endPoint y: 264, distance: 16.0
click at [356, 262] on div "Add a Participant Name Ownership Role Phone Email Checklist Actions Icon/icon-i…" at bounding box center [431, 199] width 671 height 319
click at [219, 256] on div "Add a Participant Name Ownership Role Phone Email Checklist Actions Icon/icon-i…" at bounding box center [431, 199] width 671 height 319
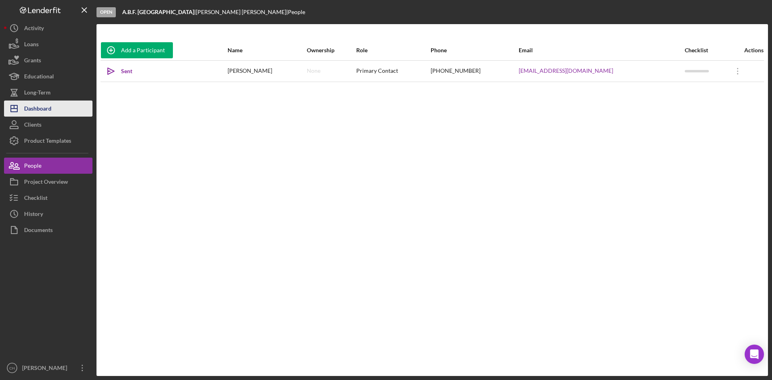
click at [55, 113] on button "Icon/Dashboard Dashboard" at bounding box center [48, 108] width 88 height 16
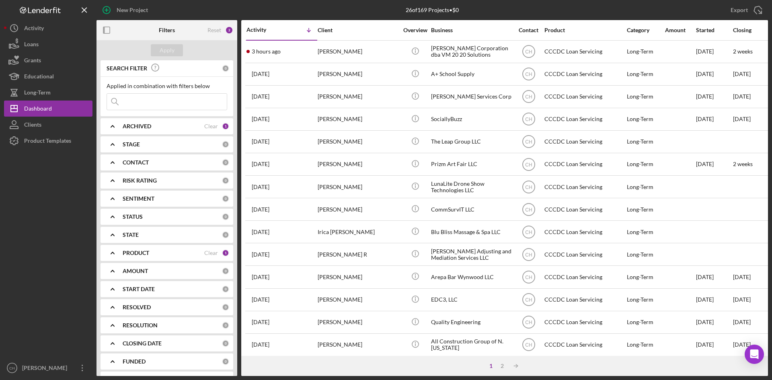
click at [151, 246] on div "PRODUCT Clear 1" at bounding box center [176, 253] width 106 height 16
click at [113, 300] on input "CCCDC Loan Servicing" at bounding box center [111, 299] width 8 height 8
checkbox input "false"
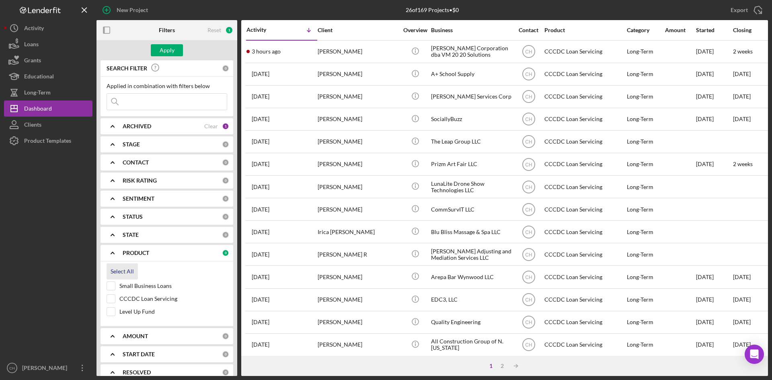
click at [113, 279] on div "Select All" at bounding box center [166, 271] width 121 height 16
drag, startPoint x: 107, startPoint y: 311, endPoint x: 110, endPoint y: 305, distance: 6.7
click at [107, 311] on input "Level Up Fund" at bounding box center [111, 311] width 8 height 8
checkbox input "true"
click at [114, 287] on input "Small Business Loans" at bounding box center [111, 286] width 8 height 8
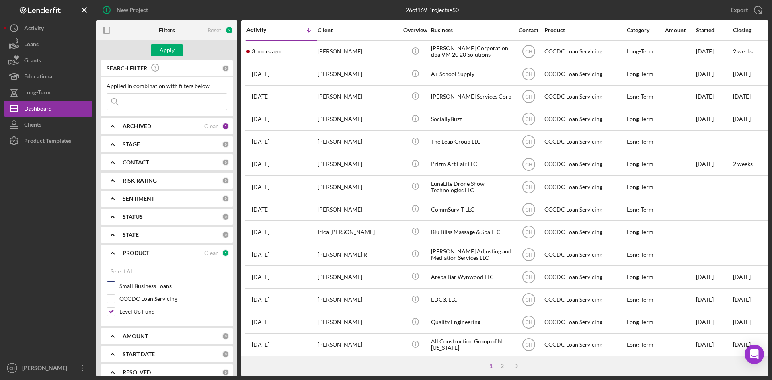
checkbox input "true"
drag, startPoint x: 153, startPoint y: 44, endPoint x: 158, endPoint y: 49, distance: 6.8
click at [154, 45] on div "Apply" at bounding box center [166, 50] width 141 height 20
click at [169, 47] on div "Apply" at bounding box center [167, 50] width 15 height 12
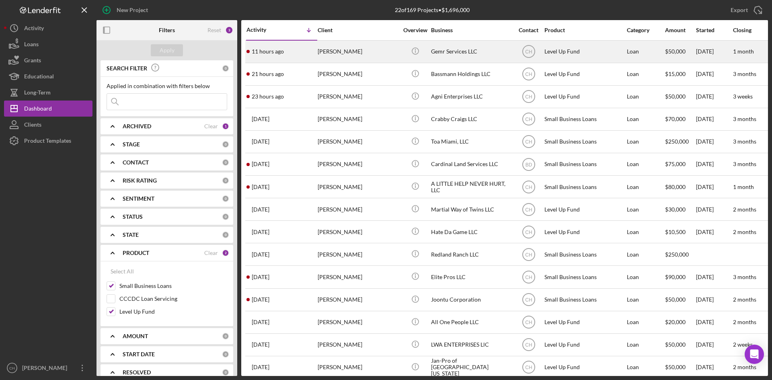
click at [294, 47] on div "11 hours ago [PERSON_NAME]" at bounding box center [281, 51] width 70 height 21
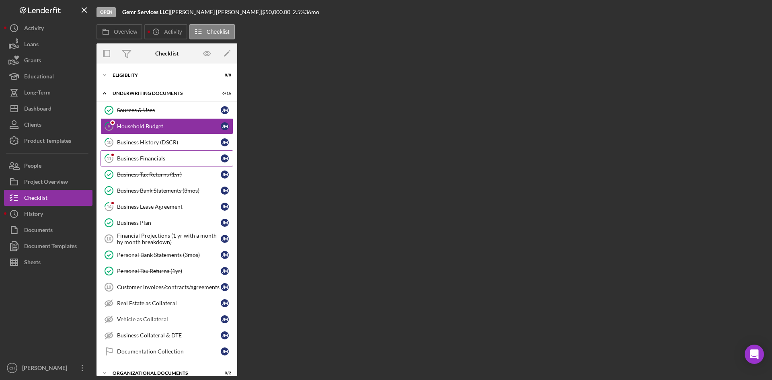
click at [139, 158] on div "Business Financials" at bounding box center [169, 158] width 104 height 6
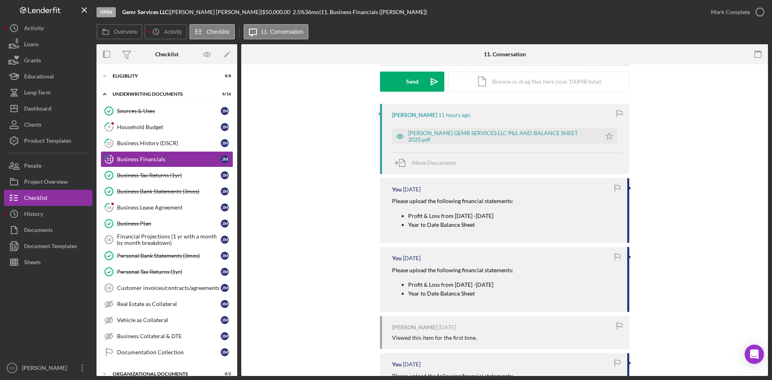
scroll to position [121, 0]
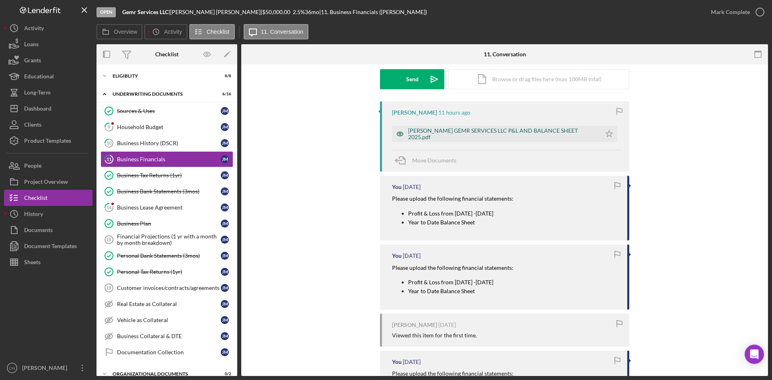
click at [531, 134] on div "[PERSON_NAME] GEMR SERVICES LLC P&L AND BALANCE SHEET 2025.pdf" at bounding box center [502, 133] width 189 height 13
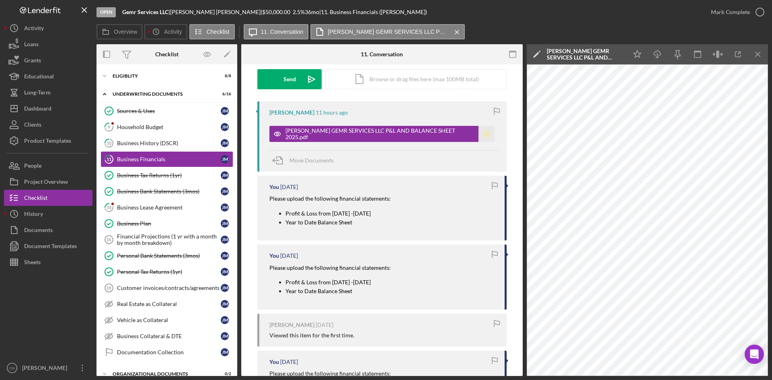
click at [485, 133] on icon "Icon/Star" at bounding box center [486, 134] width 16 height 16
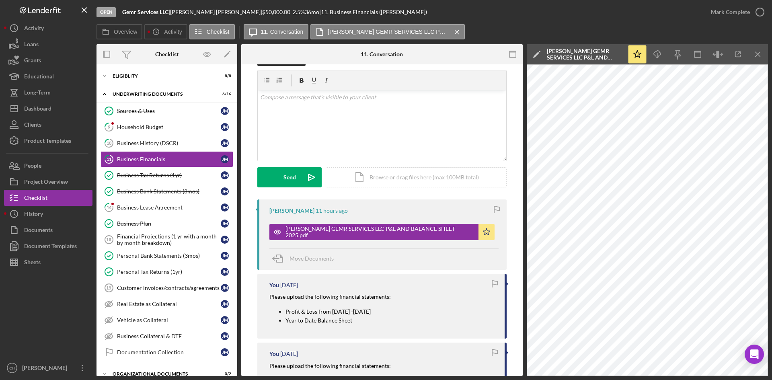
scroll to position [13, 0]
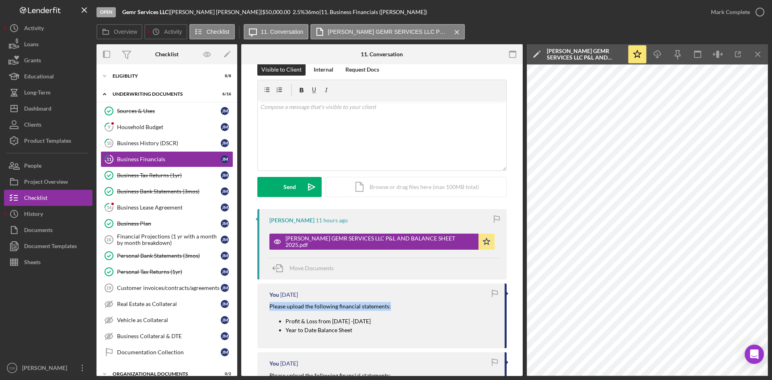
drag, startPoint x: 402, startPoint y: 320, endPoint x: 272, endPoint y: 307, distance: 130.1
click at [258, 303] on div "You [DATE] Please upload the following financial statements: Profit & Loss from…" at bounding box center [381, 315] width 249 height 65
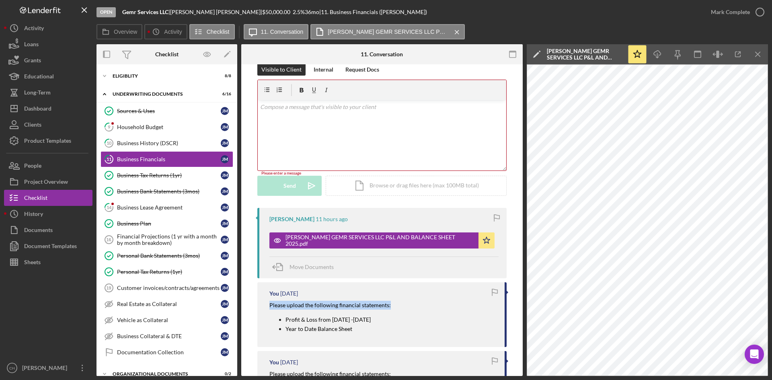
click at [397, 320] on div "Please upload the following financial statements: Profit & Loss from [DATE] -[D…" at bounding box center [382, 320] width 227 height 38
click at [397, 326] on div "Please upload the following financial statements: Profit & Loss from [DATE] -[D…" at bounding box center [382, 320] width 227 height 38
drag, startPoint x: 389, startPoint y: 319, endPoint x: 395, endPoint y: 327, distance: 10.5
click at [393, 318] on div "Please upload the following financial statements: Profit & Loss from [DATE] -[D…" at bounding box center [382, 320] width 227 height 38
click at [397, 325] on div "Please upload the following financial statements: Profit & Loss from [DATE] -[D…" at bounding box center [382, 320] width 227 height 38
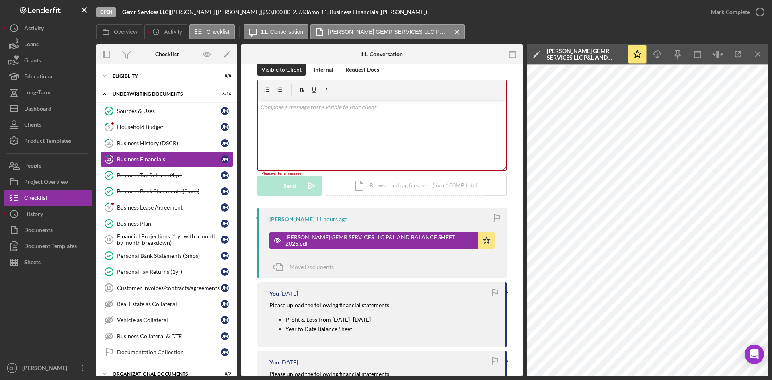
drag, startPoint x: 395, startPoint y: 319, endPoint x: 424, endPoint y: 316, distance: 29.2
click at [424, 316] on div "Please upload the following financial statements: Profit & Loss from [DATE] -[D…" at bounding box center [382, 320] width 227 height 38
drag, startPoint x: 267, startPoint y: 303, endPoint x: 393, endPoint y: 317, distance: 126.5
click at [393, 317] on div "You [DATE] Please upload the following financial statements: Profit & Loss from…" at bounding box center [381, 314] width 249 height 65
drag, startPoint x: 295, startPoint y: 121, endPoint x: 294, endPoint y: 116, distance: 4.9
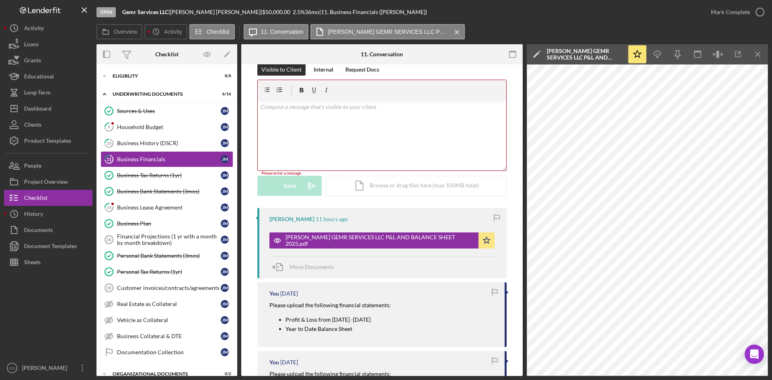
click at [295, 117] on div "v Color teal Color pink Remove color Add row above Add row below Add column bef…" at bounding box center [382, 135] width 248 height 70
paste div
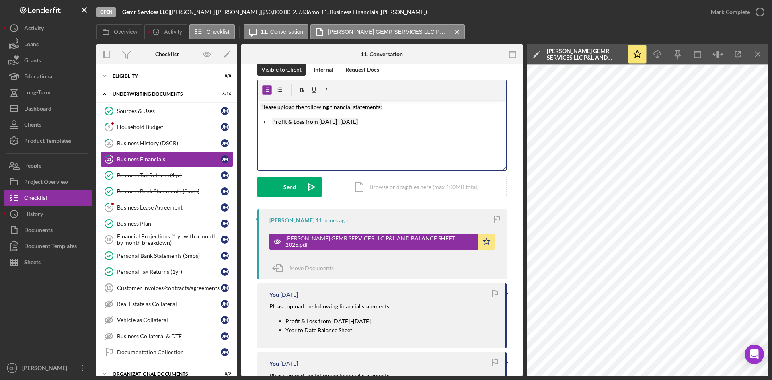
click at [353, 122] on mark "Profit & Loss from [DATE] -[DATE]" at bounding box center [315, 121] width 86 height 7
drag, startPoint x: 283, startPoint y: 188, endPoint x: 281, endPoint y: 183, distance: 4.7
click at [283, 184] on div "Send" at bounding box center [289, 187] width 12 height 20
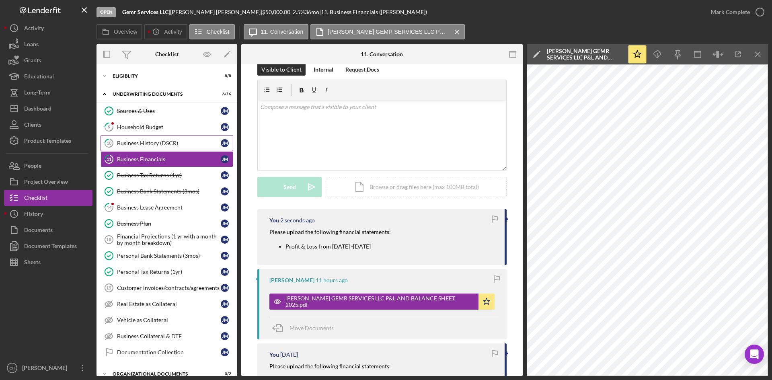
click at [142, 141] on div "Business History (DSCR)" at bounding box center [169, 143] width 104 height 6
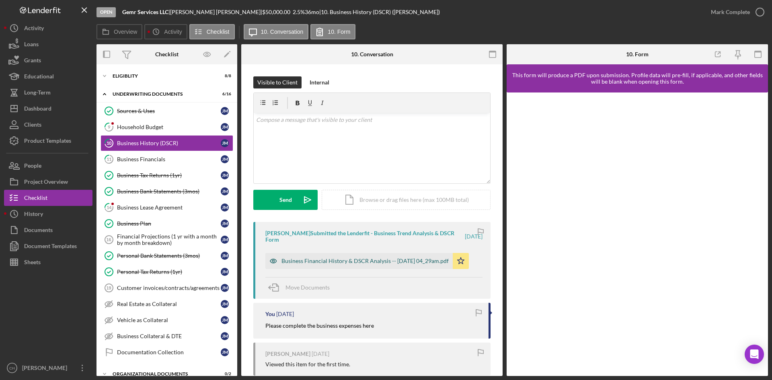
click at [320, 259] on div "Business Financial History & DSCR Analysis -- [DATE] 04_29am.pdf" at bounding box center [364, 261] width 167 height 6
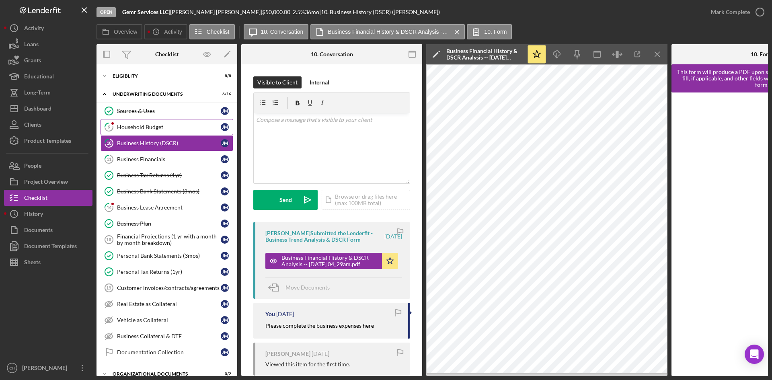
click at [140, 127] on div "Household Budget" at bounding box center [169, 127] width 104 height 6
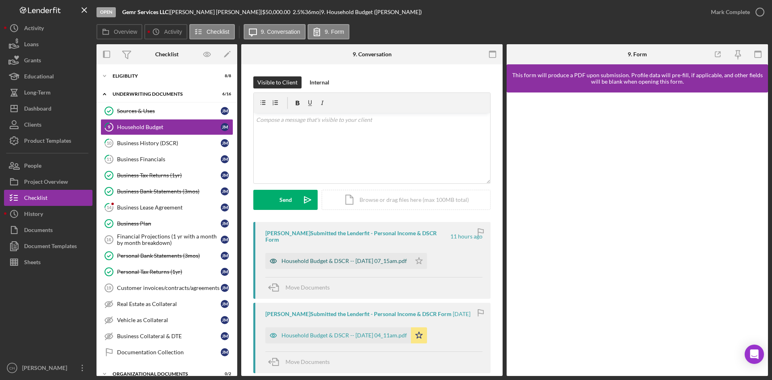
click at [304, 258] on div "Household Budget & DSCR -- [DATE] 07_15am.pdf" at bounding box center [343, 261] width 125 height 6
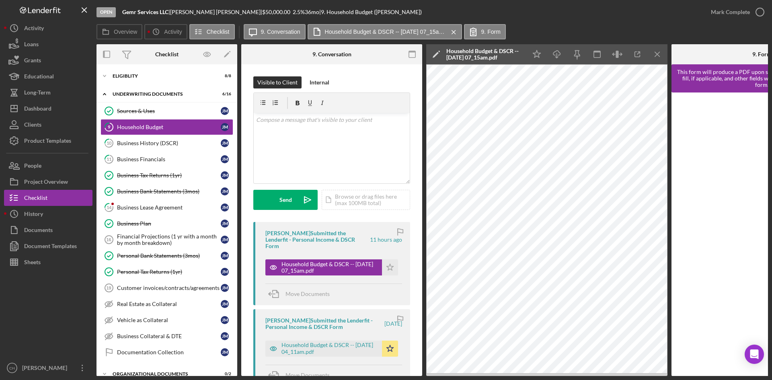
drag, startPoint x: 383, startPoint y: 269, endPoint x: 392, endPoint y: 295, distance: 28.1
click at [383, 270] on icon "Icon/Star" at bounding box center [390, 267] width 16 height 16
click at [387, 351] on icon "Icon/Star" at bounding box center [390, 348] width 16 height 16
click at [155, 211] on link "14 Business Lease Agreement [PERSON_NAME]" at bounding box center [166, 207] width 133 height 16
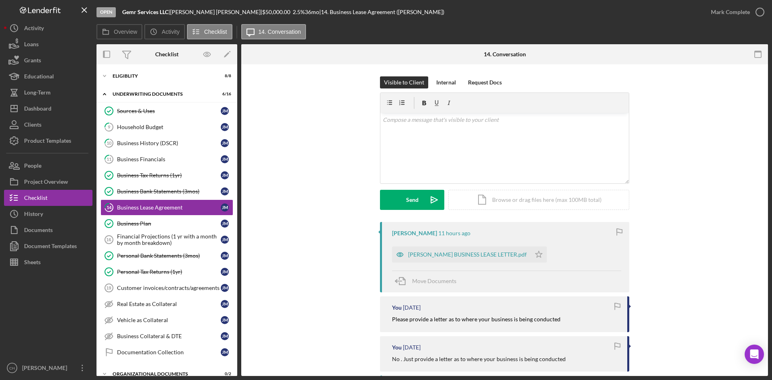
click at [458, 251] on div "[PERSON_NAME] BUSINESS LEASE LETTER.pdf" at bounding box center [467, 254] width 119 height 6
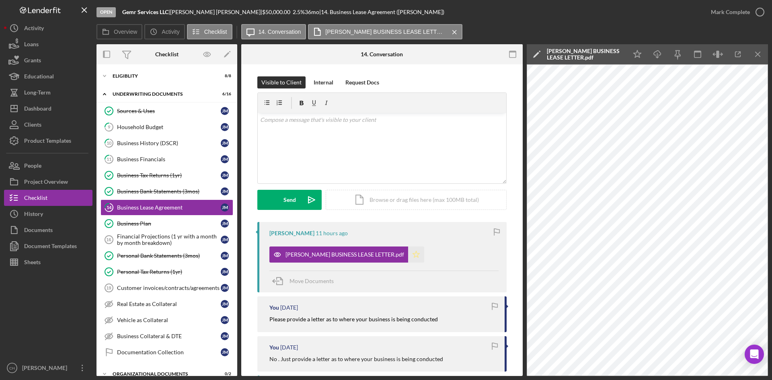
click at [409, 253] on icon "Icon/Star" at bounding box center [416, 254] width 16 height 16
click at [727, 2] on div "Mark Complete" at bounding box center [734, 12] width 65 height 24
click at [727, 10] on div "Mark Complete" at bounding box center [729, 12] width 39 height 16
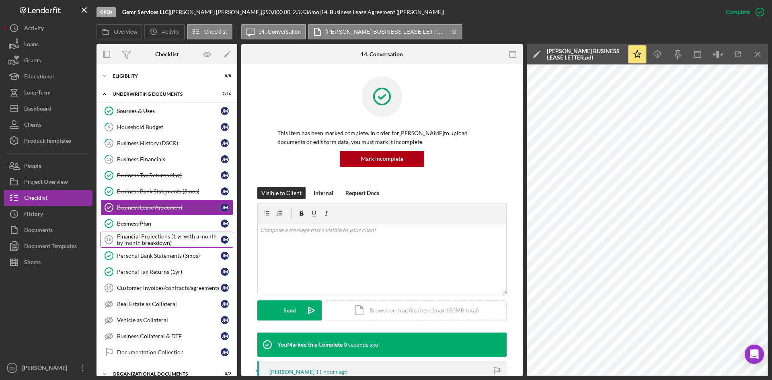
click at [174, 241] on div "Financial Projections (1 yr with a month by month breakdown)" at bounding box center [169, 239] width 104 height 13
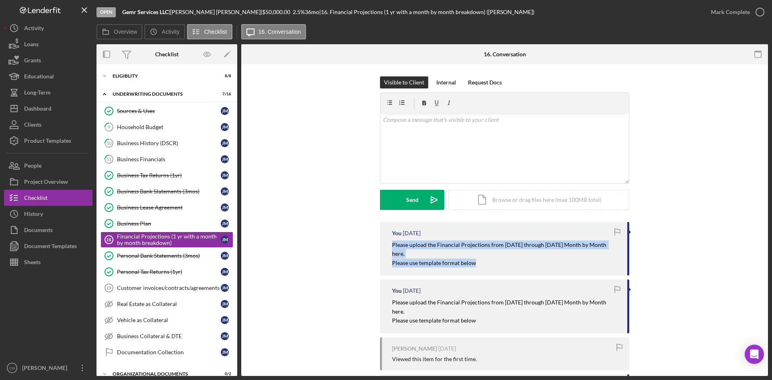
drag, startPoint x: 477, startPoint y: 263, endPoint x: 401, endPoint y: 254, distance: 76.1
click at [381, 242] on div "You [DATE] Please upload the Financial Projections from [DATE] through [DATE] M…" at bounding box center [504, 248] width 249 height 53
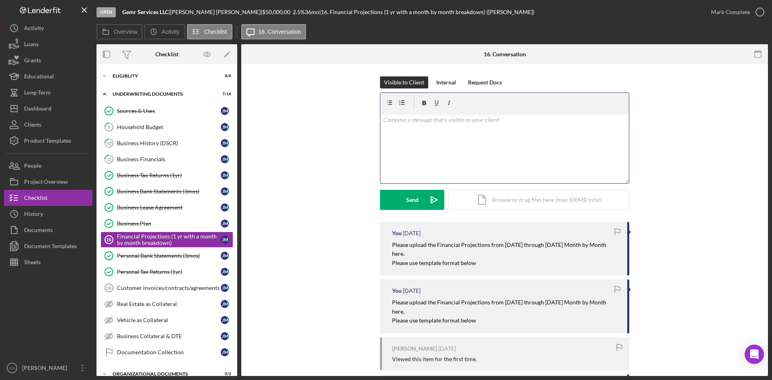
click at [401, 133] on div "v Color teal Color pink Remove color Add row above Add row below Add column bef…" at bounding box center [504, 148] width 248 height 70
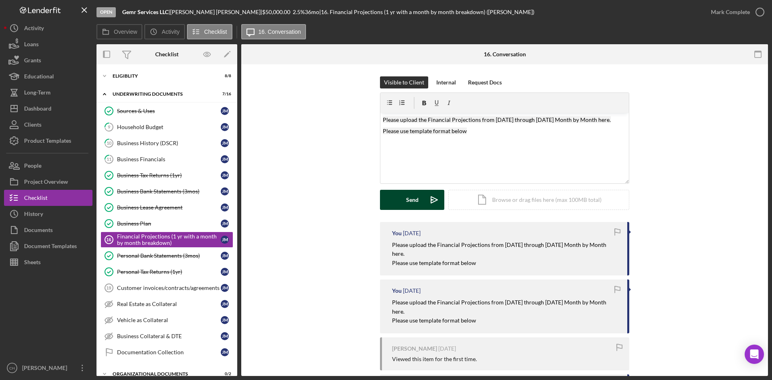
click at [401, 200] on button "Send Icon/icon-invite-send" at bounding box center [412, 200] width 64 height 20
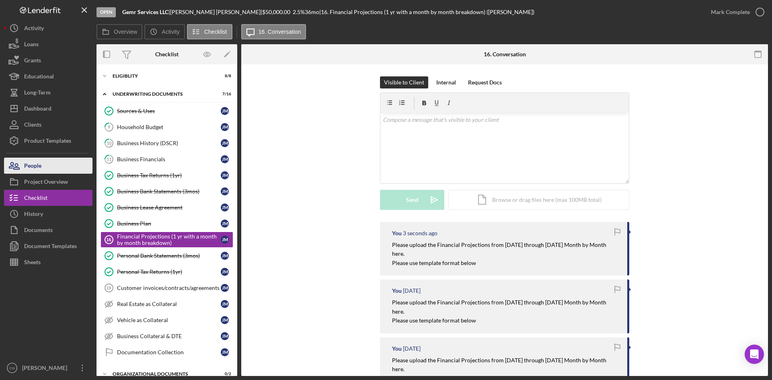
click at [32, 162] on div "People" at bounding box center [32, 167] width 17 height 18
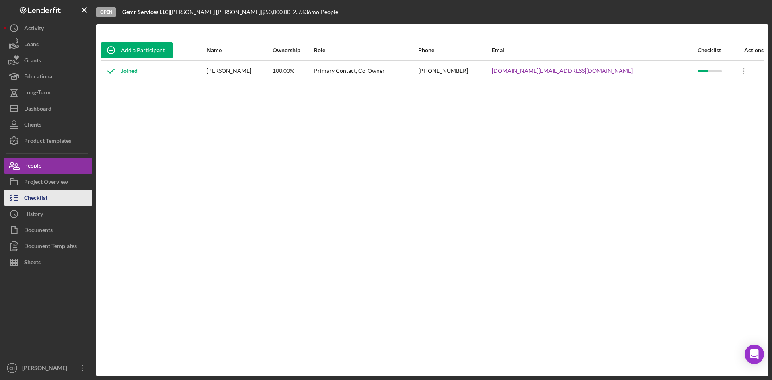
click at [32, 201] on div "Checklist" at bounding box center [35, 199] width 23 height 18
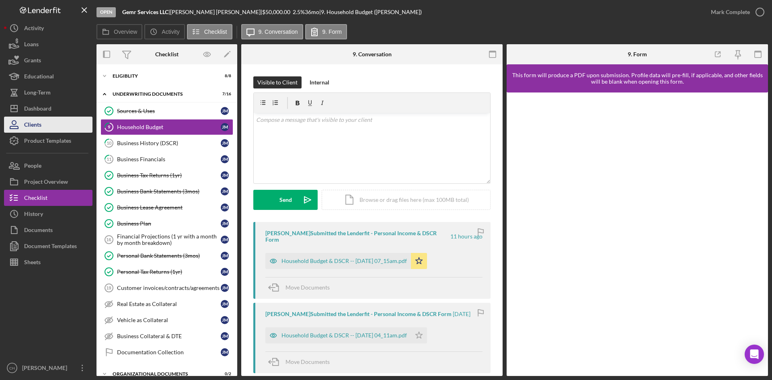
click at [35, 121] on div "Clients" at bounding box center [32, 126] width 17 height 18
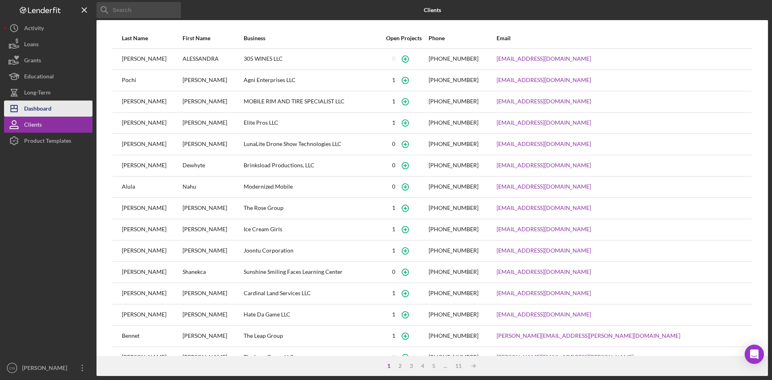
click at [40, 110] on div "Dashboard" at bounding box center [37, 109] width 27 height 18
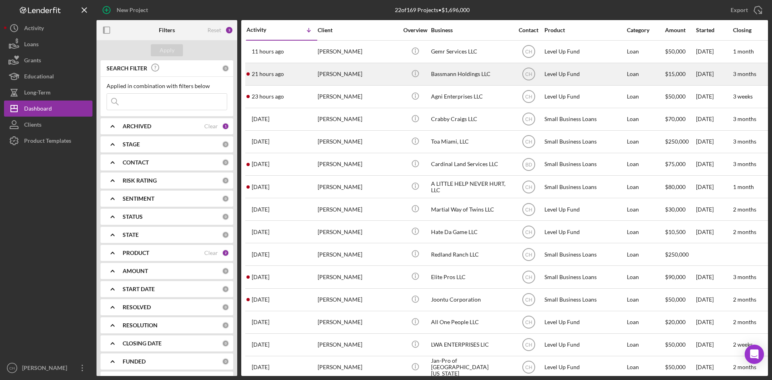
click at [293, 71] on div "21 hours ago [PERSON_NAME]" at bounding box center [281, 73] width 70 height 21
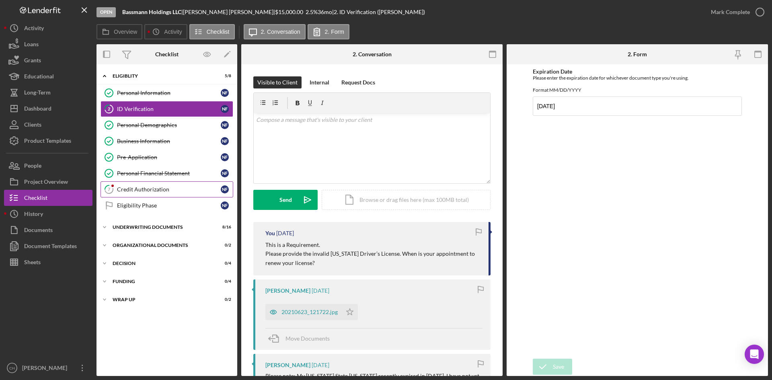
click at [147, 190] on div "Credit Authorization" at bounding box center [169, 189] width 104 height 6
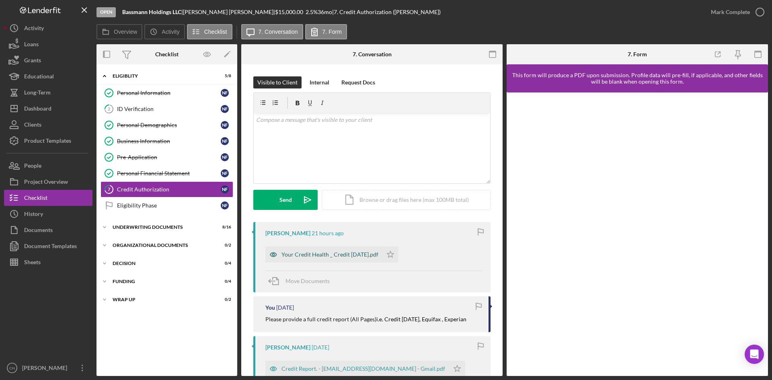
click at [290, 253] on div "Your Credit Health _ Credit [DATE].pdf" at bounding box center [329, 254] width 97 height 6
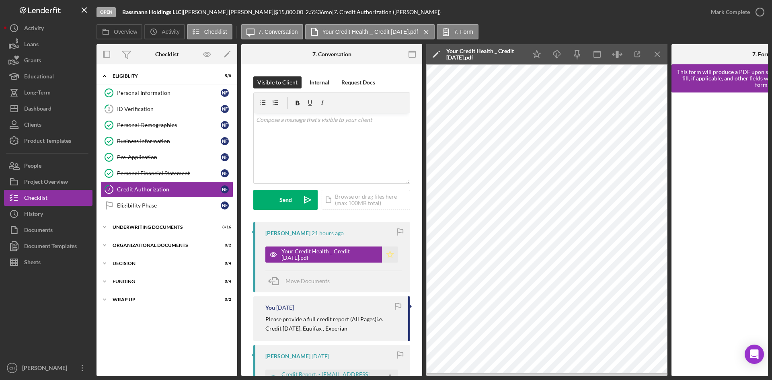
click at [388, 250] on icon "Icon/Star" at bounding box center [390, 254] width 16 height 16
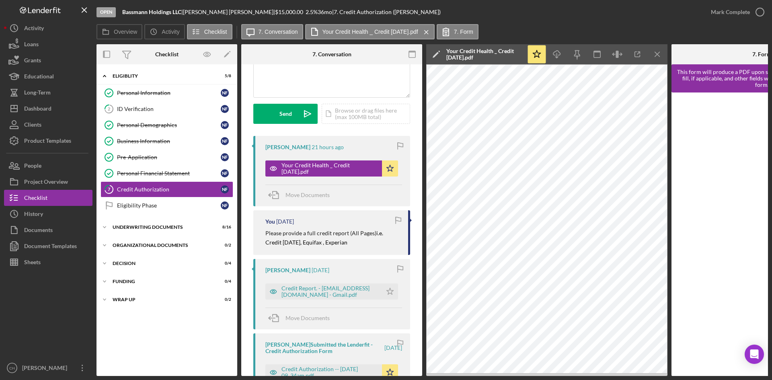
scroll to position [201, 0]
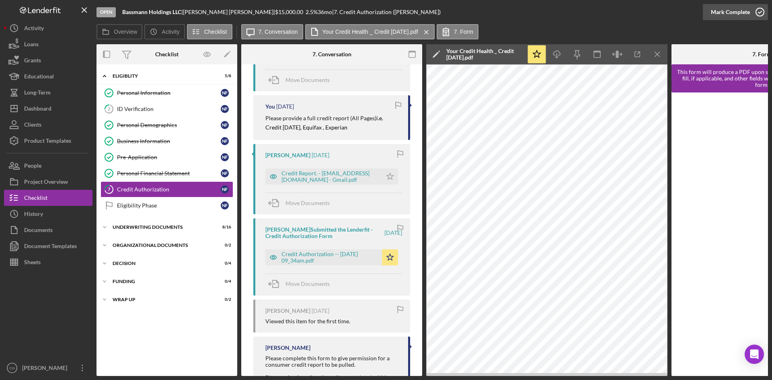
click at [727, 9] on div "Mark Complete" at bounding box center [729, 12] width 39 height 16
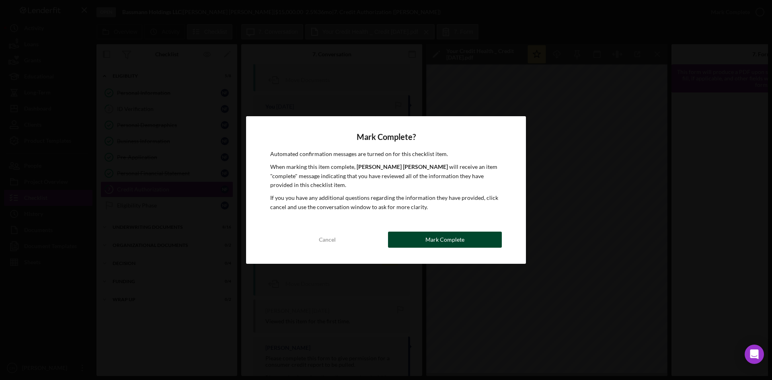
click at [415, 237] on button "Mark Complete" at bounding box center [445, 239] width 114 height 16
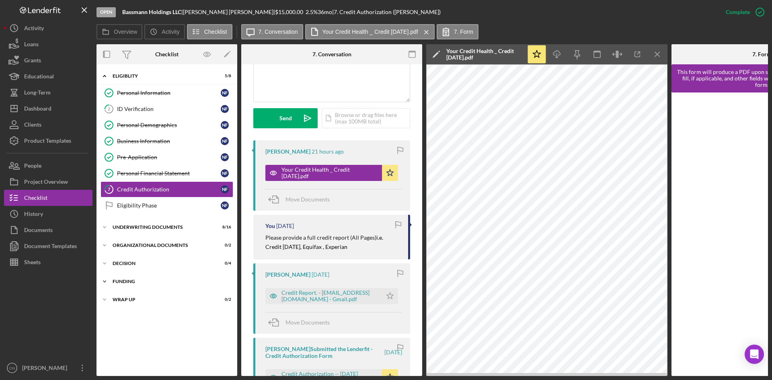
scroll to position [358, 0]
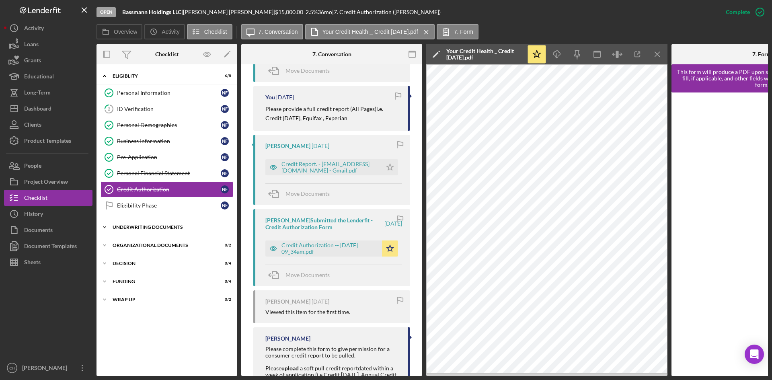
click at [132, 223] on div "Icon/Expander Underwriting Documents 8 / 16" at bounding box center [166, 227] width 141 height 16
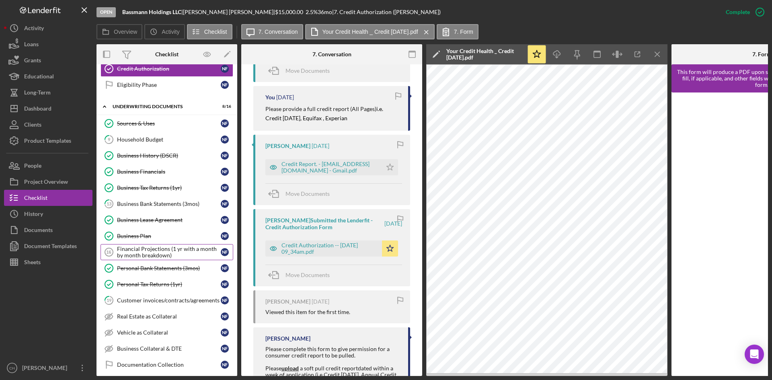
scroll to position [80, 0]
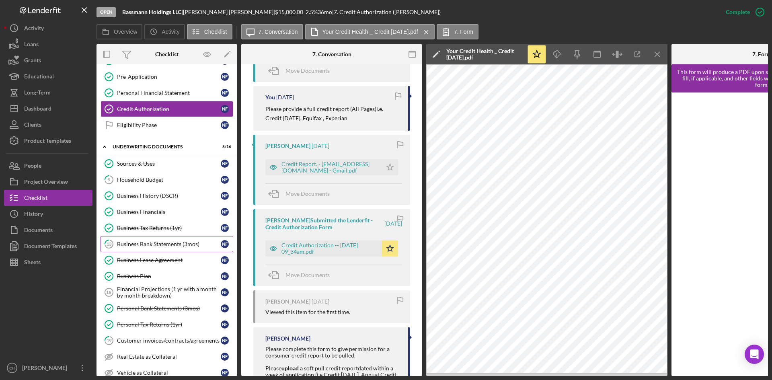
click at [143, 244] on div "Business Bank Statements (3mos)" at bounding box center [169, 244] width 104 height 6
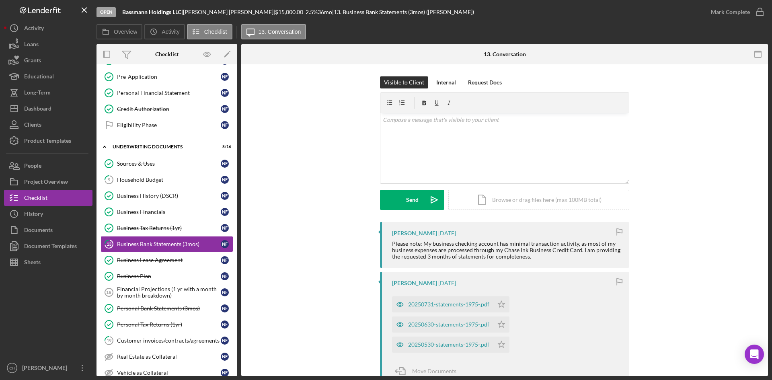
click at [532, 255] on div "Please note: My business checking account has minimal transaction activity, as …" at bounding box center [506, 249] width 229 height 19
click at [416, 144] on div "v Color teal Color pink Remove color Add row above Add row below Add column bef…" at bounding box center [504, 148] width 248 height 70
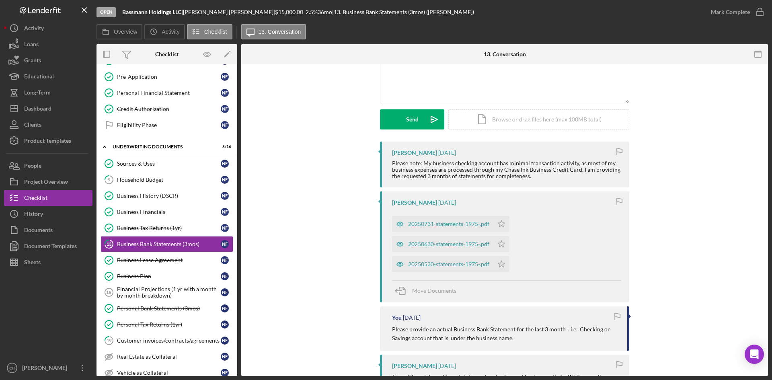
click at [462, 266] on div "20250530-statements-1975-.pdf" at bounding box center [448, 264] width 81 height 6
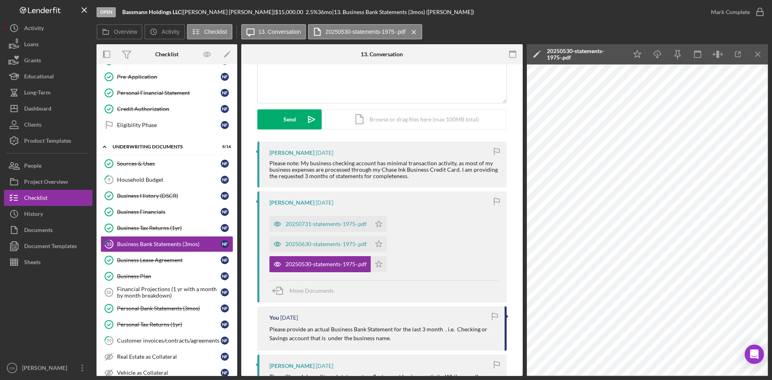
click at [534, 51] on icon "Icon/Edit" at bounding box center [536, 54] width 20 height 20
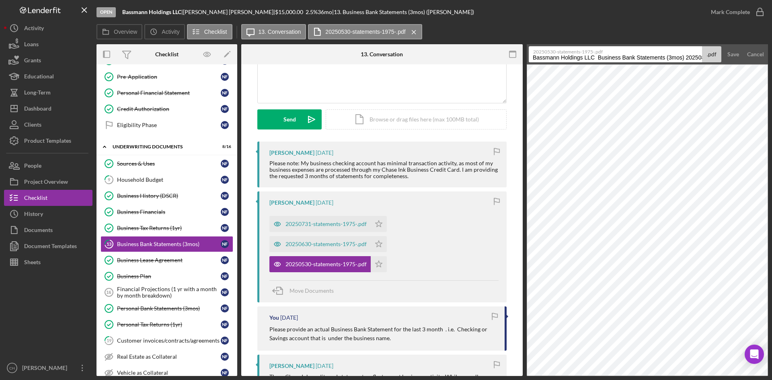
scroll to position [0, 9]
drag, startPoint x: 667, startPoint y: 56, endPoint x: 755, endPoint y: 45, distance: 89.4
click at [755, 45] on form "20250530-statements-1975-.pdf Bassmann Holdings LLC Business Bank Statements (3…" at bounding box center [646, 54] width 241 height 20
type input "Bassmann Holdings LLC Business Bank Statements [DATE]"
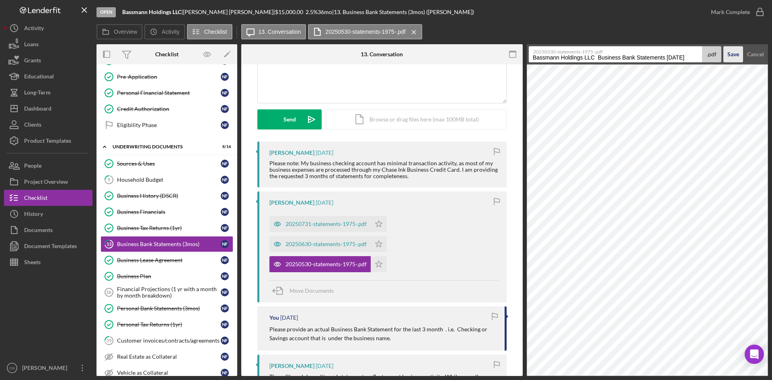
click at [735, 51] on div "Save" at bounding box center [733, 54] width 12 height 16
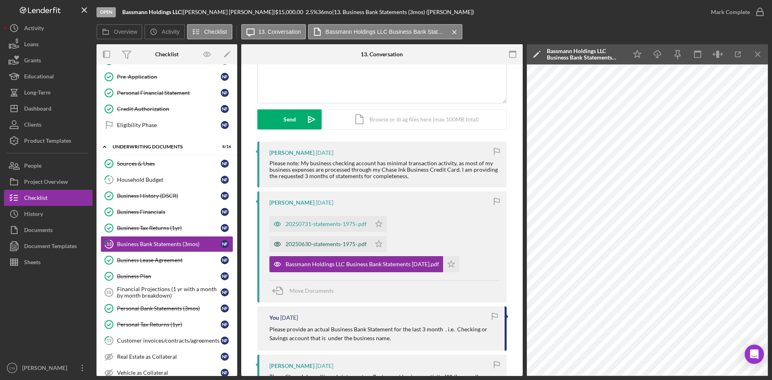
click at [303, 247] on div "20250630-statements-1975-.pdf" at bounding box center [325, 244] width 81 height 6
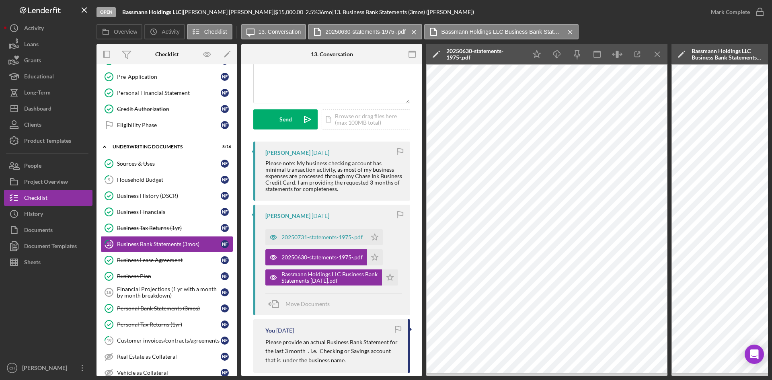
click at [433, 53] on icon "Icon/Edit" at bounding box center [436, 54] width 20 height 20
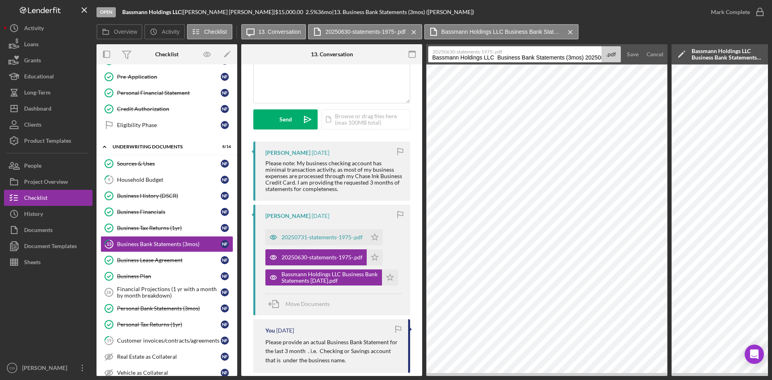
scroll to position [0, 9]
drag, startPoint x: 566, startPoint y: 61, endPoint x: 720, endPoint y: 61, distance: 154.3
click at [721, 61] on div "Overview Internal Workflow Stage Open Icon/Dropdown Arrow Archive (can unarchiv…" at bounding box center [431, 210] width 671 height 332
type input "Bassmann Holdings LLC Business Bank Statements [DATE]"
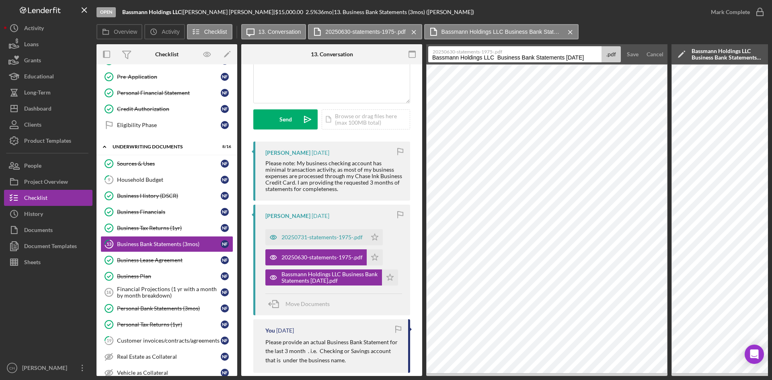
click at [633, 54] on div "Save" at bounding box center [632, 54] width 12 height 16
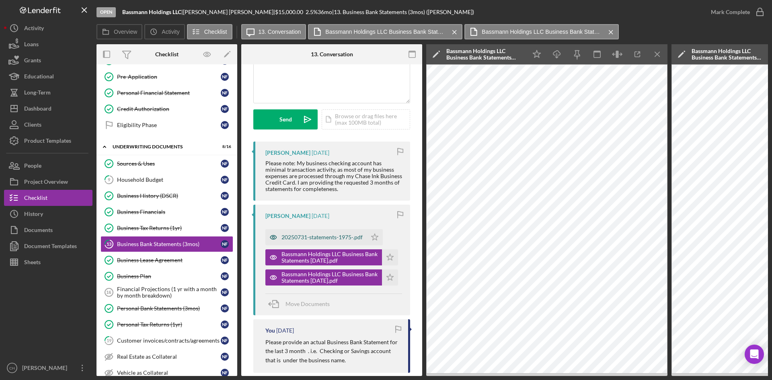
click at [294, 239] on div "20250731-statements-1975-.pdf" at bounding box center [321, 237] width 81 height 6
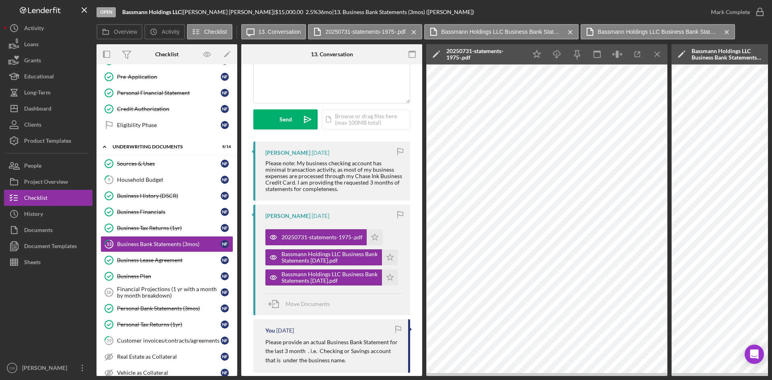
click at [436, 49] on icon "Icon/Edit" at bounding box center [436, 54] width 20 height 20
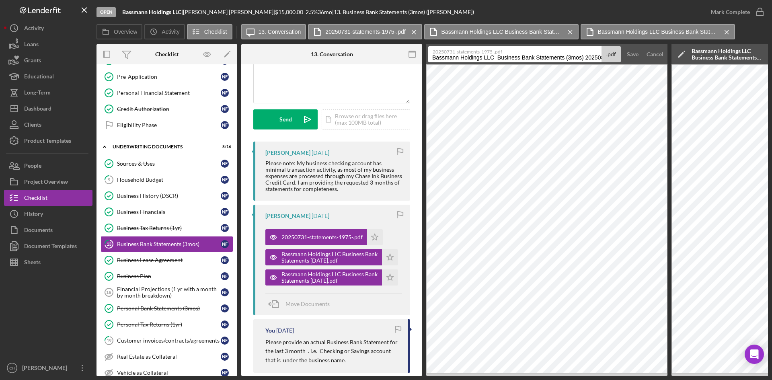
scroll to position [0, 9]
drag, startPoint x: 565, startPoint y: 57, endPoint x: 703, endPoint y: 57, distance: 138.2
click at [703, 57] on div "Overview Internal Workflow Stage Open Icon/Dropdown Arrow Archive (can unarchiv…" at bounding box center [431, 210] width 671 height 332
type input "Bassmann Holdings LLC Business Bank Statements [DATE]"
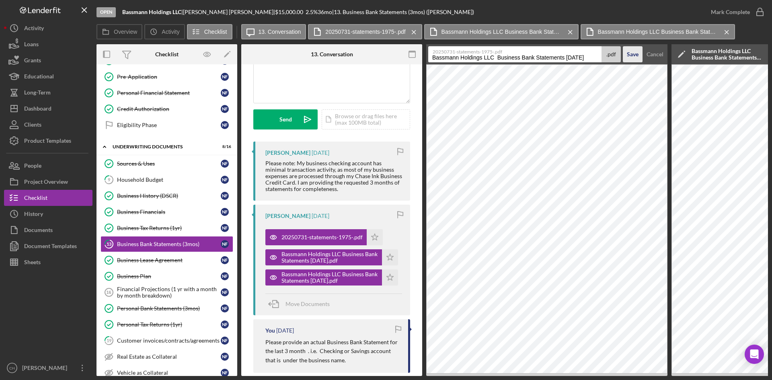
click at [631, 54] on div "Save" at bounding box center [632, 54] width 12 height 16
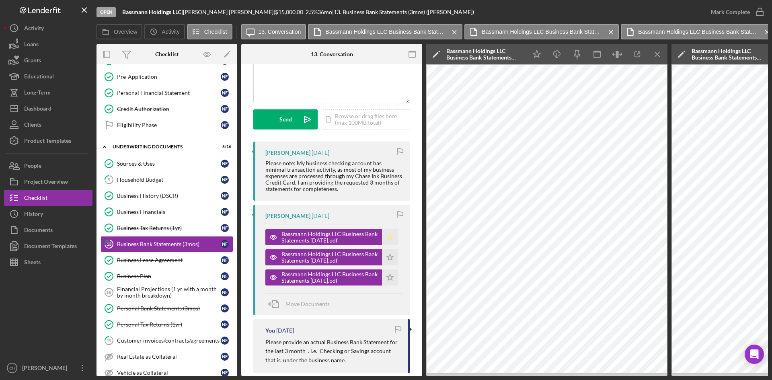
click at [382, 234] on icon "Icon/Star" at bounding box center [390, 237] width 16 height 16
drag, startPoint x: 392, startPoint y: 256, endPoint x: 390, endPoint y: 265, distance: 9.8
click at [392, 255] on icon "Icon/Star" at bounding box center [390, 257] width 16 height 16
click at [388, 273] on icon "Icon/Star" at bounding box center [390, 277] width 16 height 16
click at [158, 295] on div "Financial Projections (1 yr with a month by month breakdown)" at bounding box center [169, 292] width 104 height 13
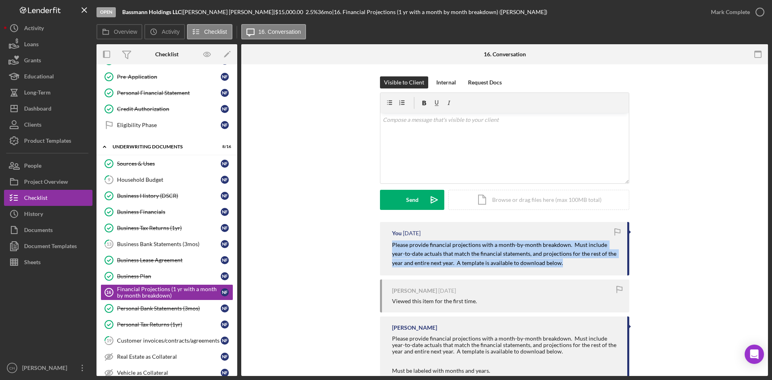
drag, startPoint x: 560, startPoint y: 267, endPoint x: 366, endPoint y: 244, distance: 195.9
click at [366, 244] on div "You [DATE] Please provide financial projections with a month-by-month breakdown…" at bounding box center [504, 315] width 502 height 186
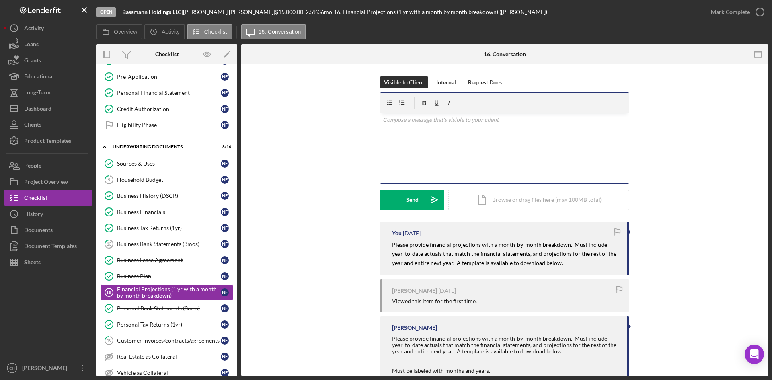
click at [408, 144] on div "v Color teal Color pink Remove color Add row above Add row below Add column bef…" at bounding box center [504, 148] width 248 height 70
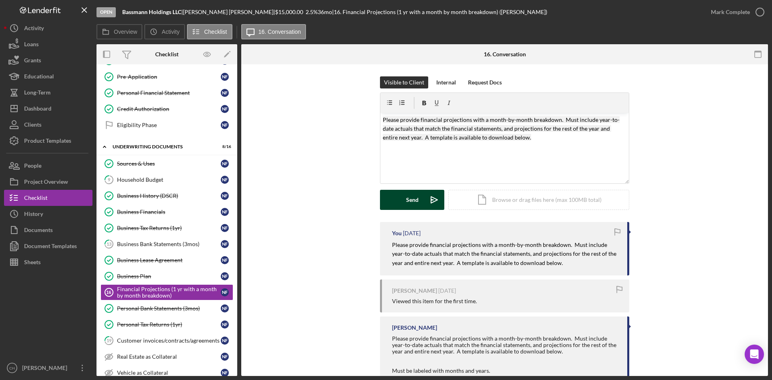
click at [399, 196] on button "Send Icon/icon-invite-send" at bounding box center [412, 200] width 64 height 20
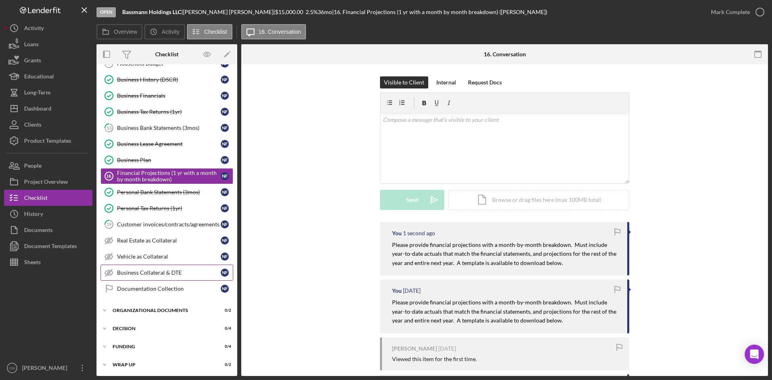
scroll to position [198, 0]
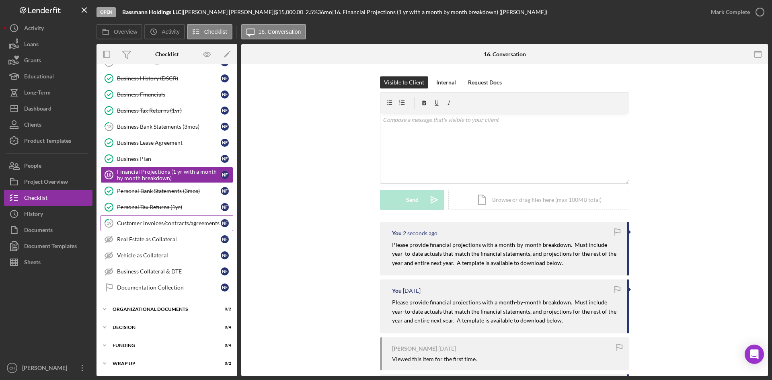
click at [148, 223] on div "Customer invoices/contracts/agreements" at bounding box center [169, 223] width 104 height 6
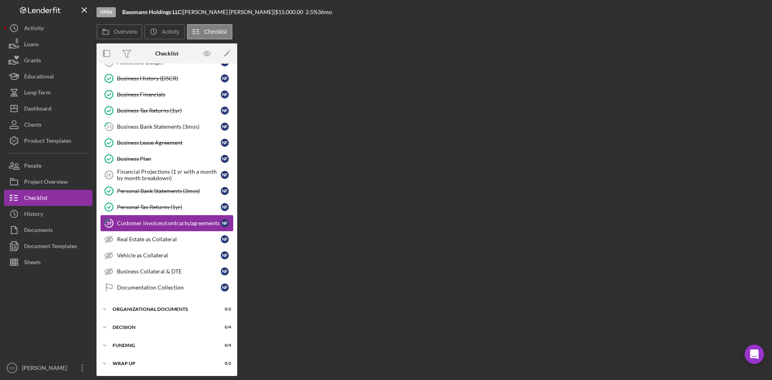
scroll to position [198, 0]
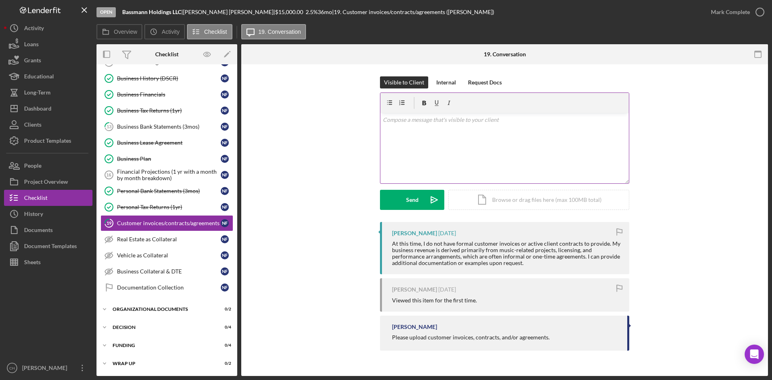
click at [400, 134] on div "v Color teal Color pink Remove color Add row above Add row below Add column bef…" at bounding box center [504, 148] width 248 height 70
click at [465, 121] on p "please provide the past 90 days oc contracts" at bounding box center [505, 119] width 244 height 9
click at [444, 121] on p "please provide the past 90 days o contracts" at bounding box center [505, 119] width 244 height 9
click at [461, 119] on p "please provide the past 120 days o contracts" at bounding box center [505, 119] width 244 height 9
click at [499, 122] on p "please provide the past 120 days contracts" at bounding box center [505, 119] width 244 height 9
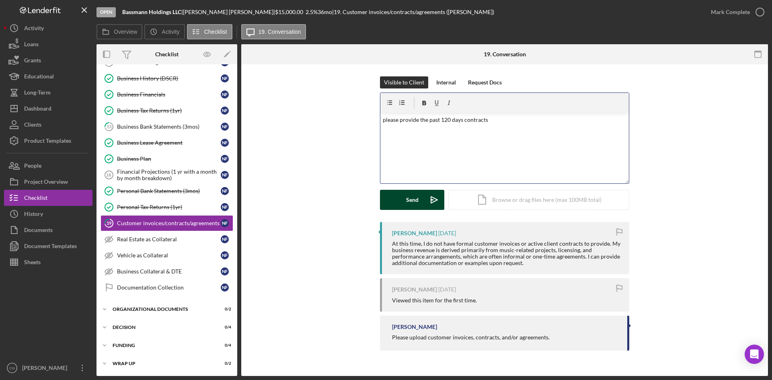
click at [409, 192] on div "Send" at bounding box center [412, 200] width 12 height 20
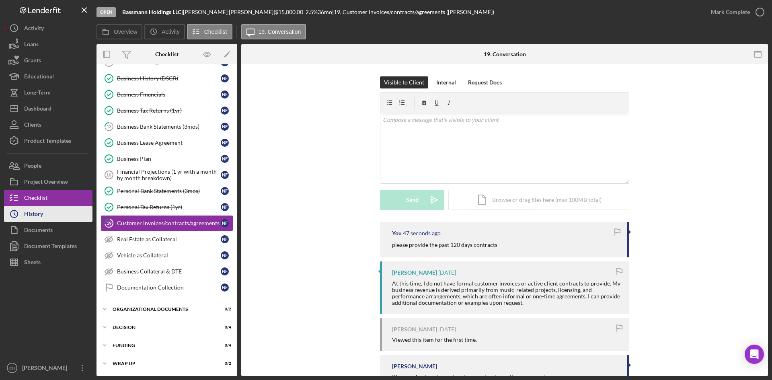
click at [20, 212] on icon "Icon/History" at bounding box center [14, 214] width 20 height 20
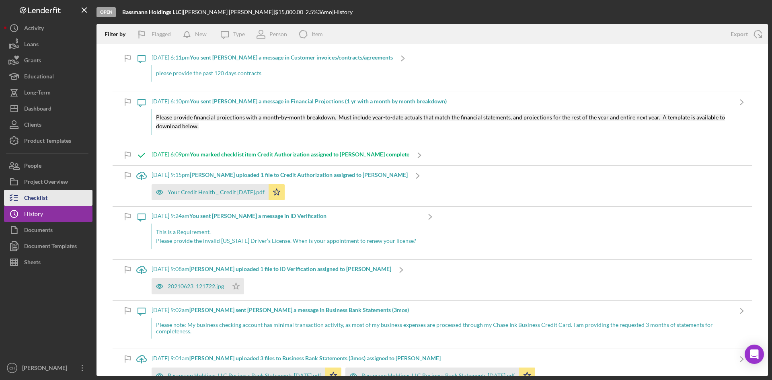
click at [49, 197] on button "Checklist" at bounding box center [48, 198] width 88 height 16
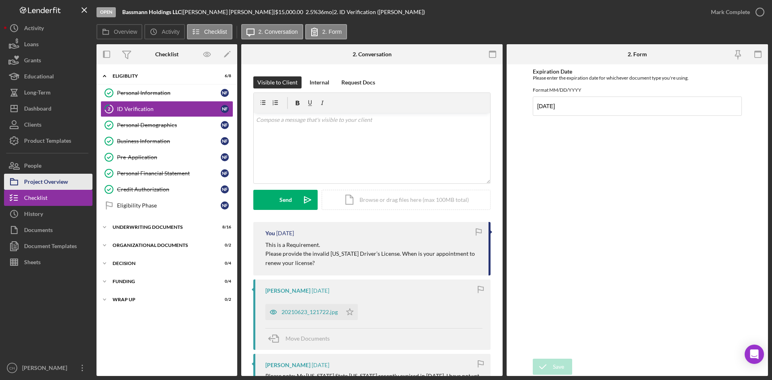
click at [47, 183] on div "Project Overview" at bounding box center [46, 183] width 44 height 18
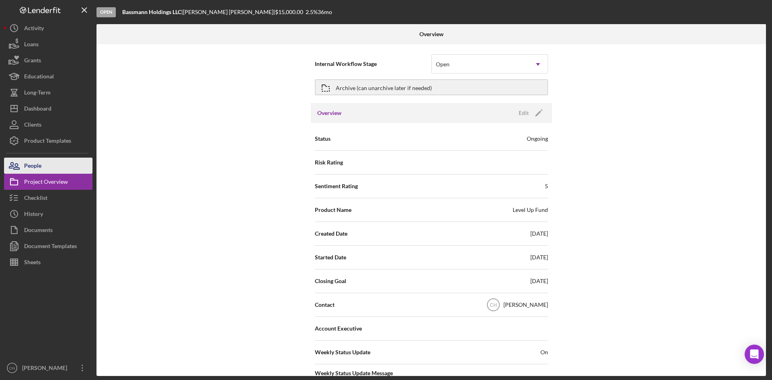
click at [44, 170] on button "People" at bounding box center [48, 166] width 88 height 16
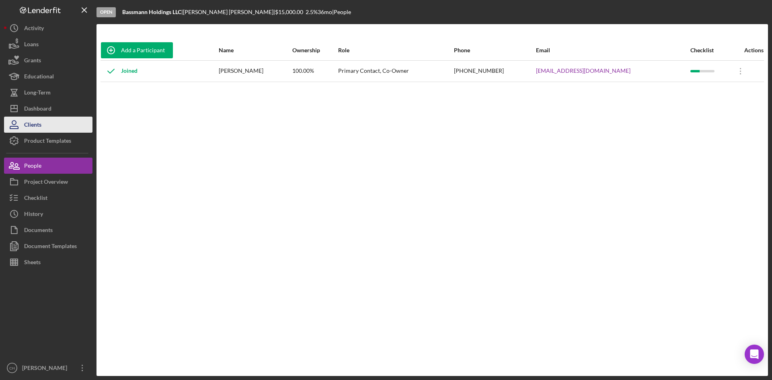
click at [47, 126] on button "Clients" at bounding box center [48, 125] width 88 height 16
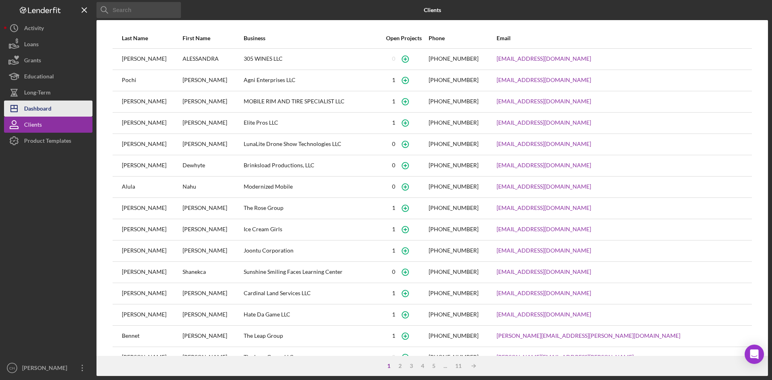
click at [45, 108] on div "Dashboard" at bounding box center [37, 109] width 27 height 18
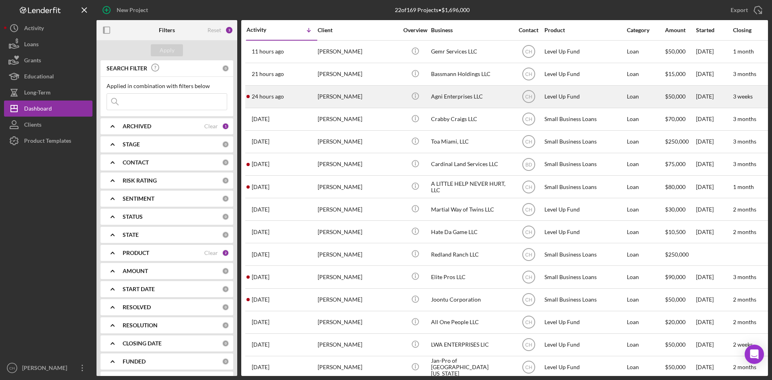
click at [280, 102] on div "24 hours ago [PERSON_NAME]" at bounding box center [281, 96] width 70 height 21
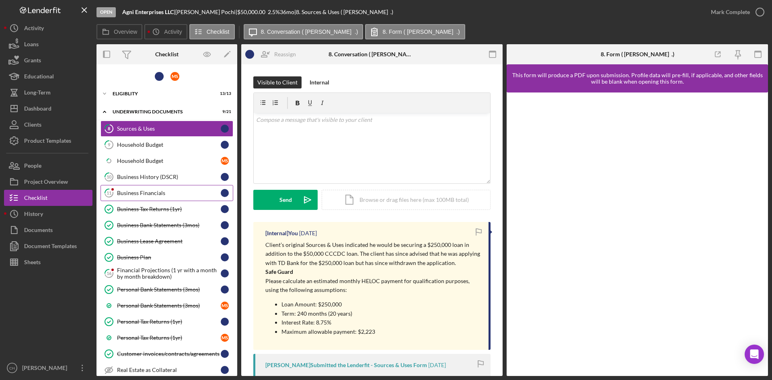
click at [161, 196] on link "11 Business Financials" at bounding box center [166, 193] width 133 height 16
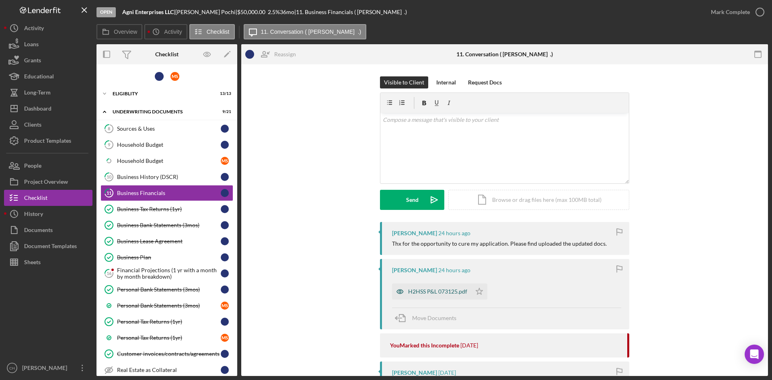
click at [432, 289] on div "H2HSS P&L 073125.pdf" at bounding box center [437, 291] width 59 height 6
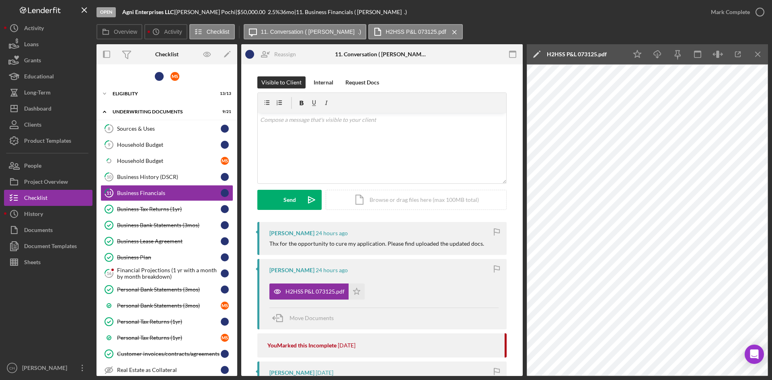
click at [567, 12] on div "Open Agni Enterprises LLC | [PERSON_NAME] | $50,000.00 2.5 % 36 mo | 11. Busine…" at bounding box center [399, 12] width 606 height 24
click at [354, 290] on polygon "button" at bounding box center [356, 291] width 7 height 6
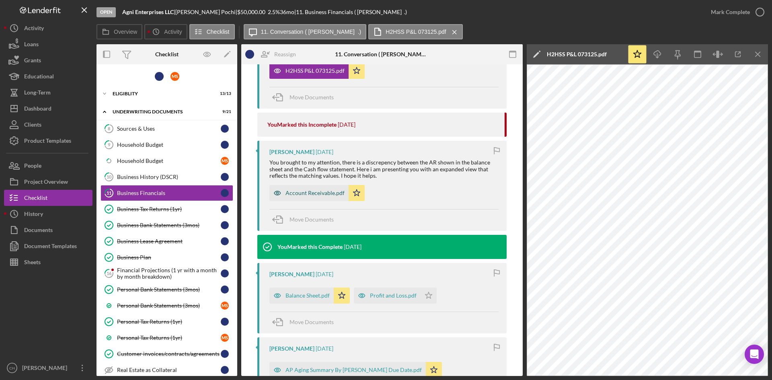
scroll to position [80, 0]
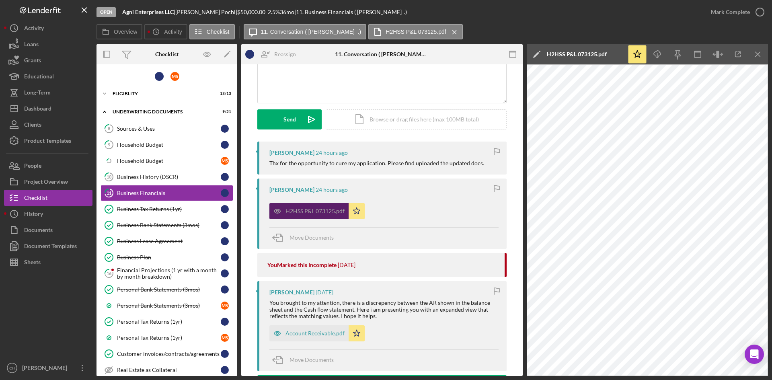
click at [302, 207] on div "H2HSS P&L 073125.pdf" at bounding box center [308, 211] width 79 height 16
click at [533, 51] on icon "Icon/Edit" at bounding box center [536, 54] width 20 height 20
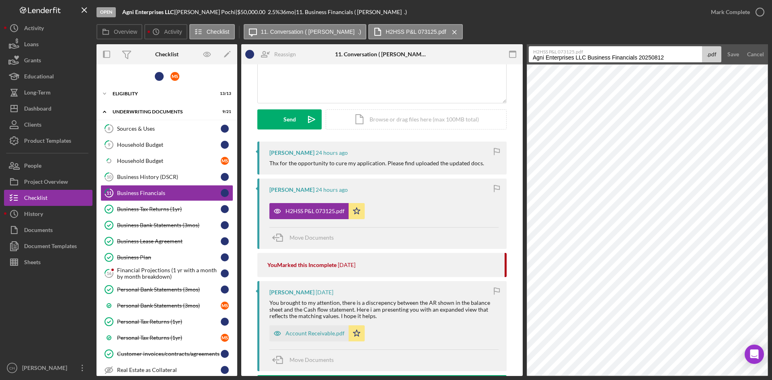
drag, startPoint x: 642, startPoint y: 61, endPoint x: 700, endPoint y: 57, distance: 58.0
click at [700, 57] on input "Agni Enterprises LLC Business Financials 20250812" at bounding box center [614, 54] width 173 height 16
type input "Agni Enterprises LLC Business Financials Profit & Loss Statement"
click at [735, 48] on div "Save" at bounding box center [733, 54] width 12 height 16
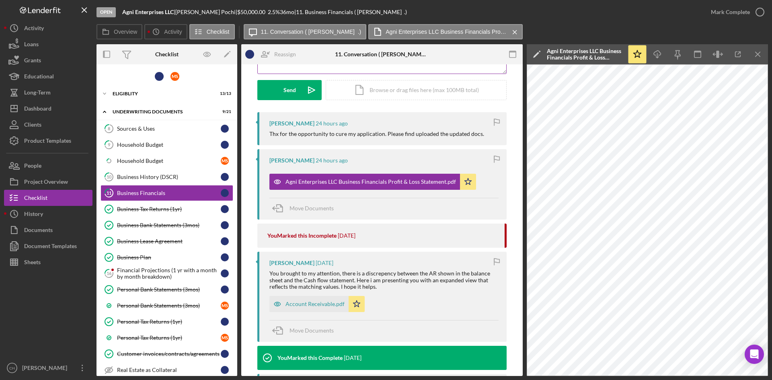
scroll to position [0, 0]
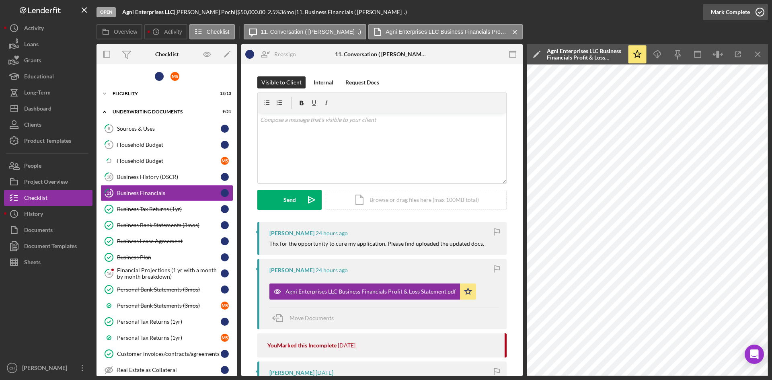
click at [723, 10] on div "Mark Complete" at bounding box center [729, 12] width 39 height 16
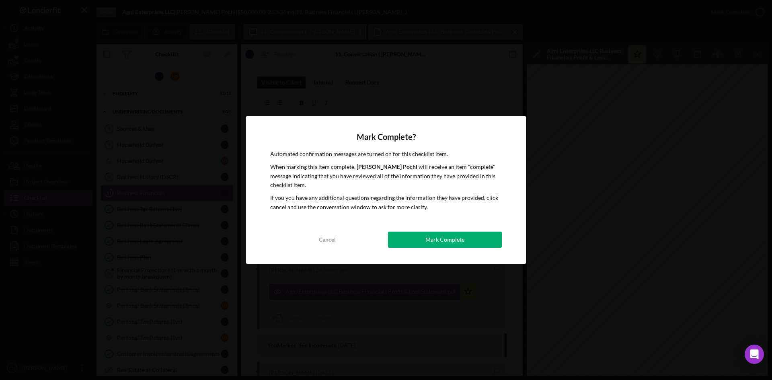
click at [460, 235] on div "Mark Complete" at bounding box center [444, 239] width 39 height 16
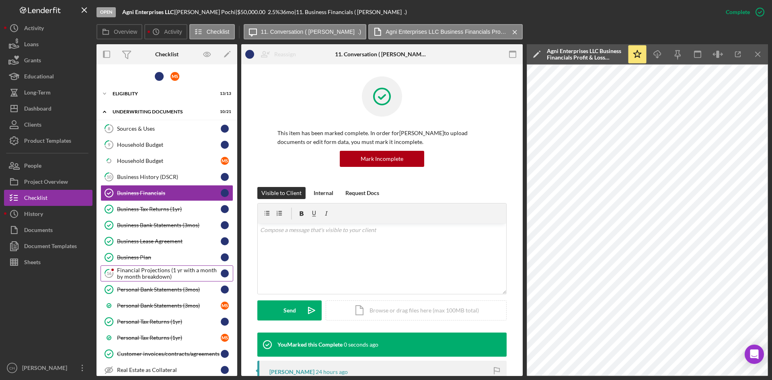
click at [149, 274] on div "Financial Projections (1 yr with a month by month breakdown)" at bounding box center [169, 273] width 104 height 13
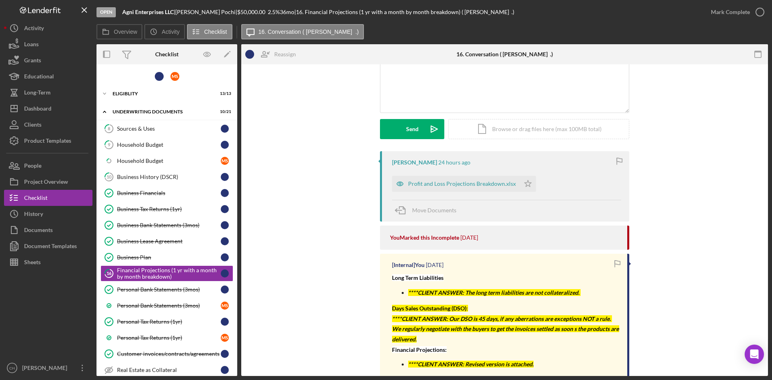
scroll to position [121, 0]
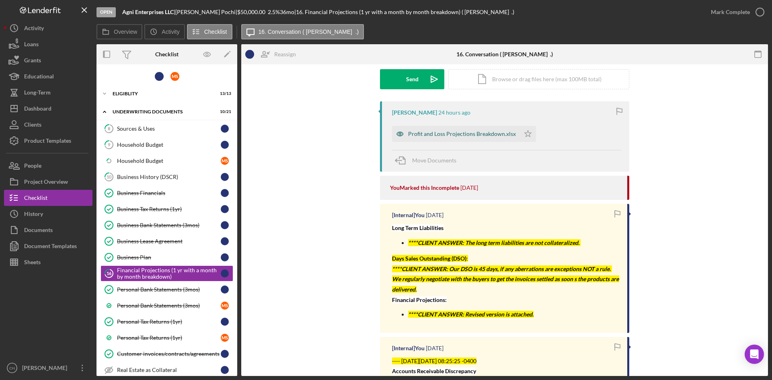
click at [432, 134] on div "Profit and Loss Projections Breakdown.xlsx" at bounding box center [462, 134] width 108 height 6
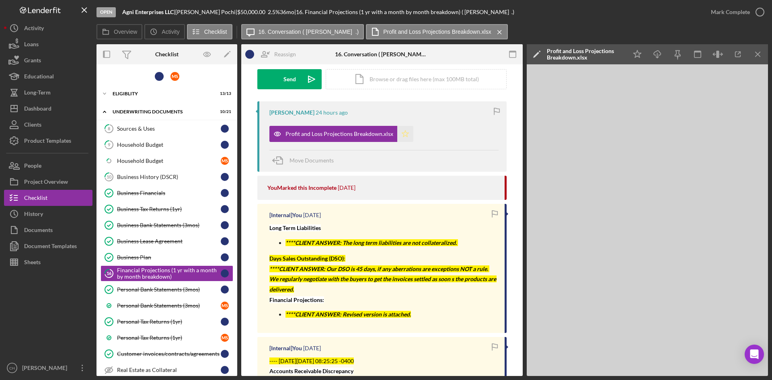
click at [397, 132] on icon "Icon/Star" at bounding box center [405, 134] width 16 height 16
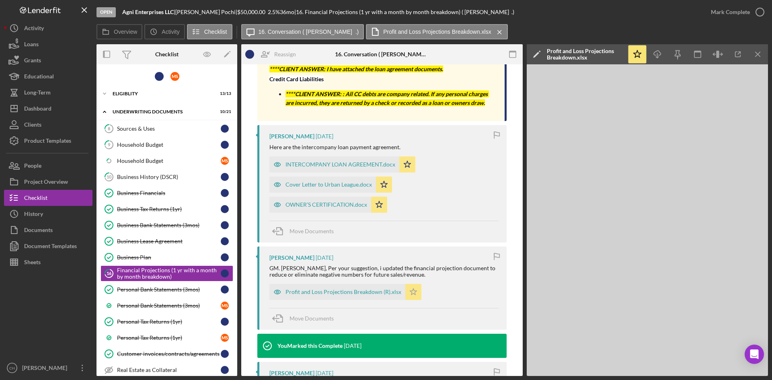
scroll to position [522, 0]
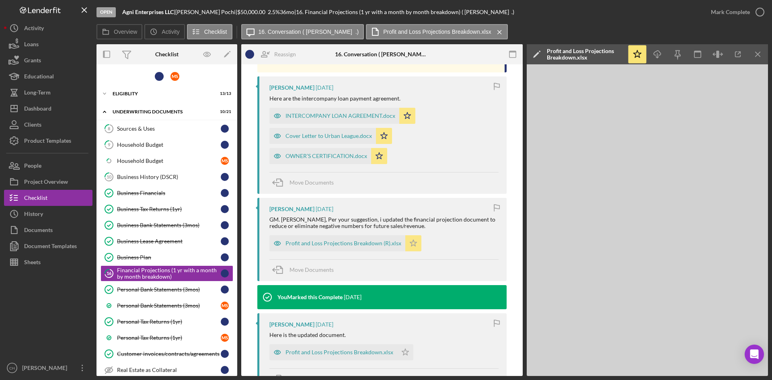
click at [413, 241] on icon "Icon/Star" at bounding box center [413, 243] width 16 height 16
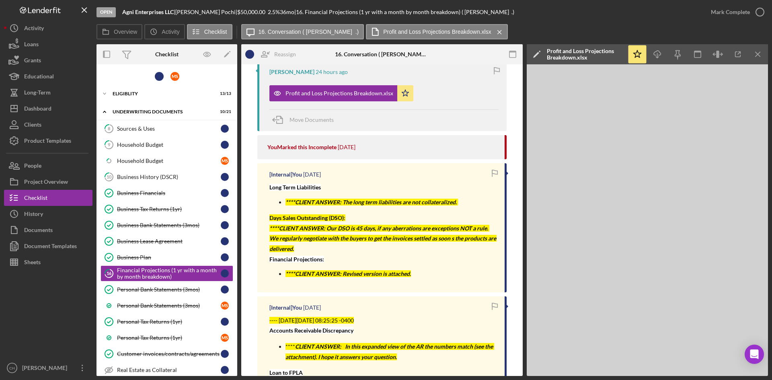
scroll to position [40, 0]
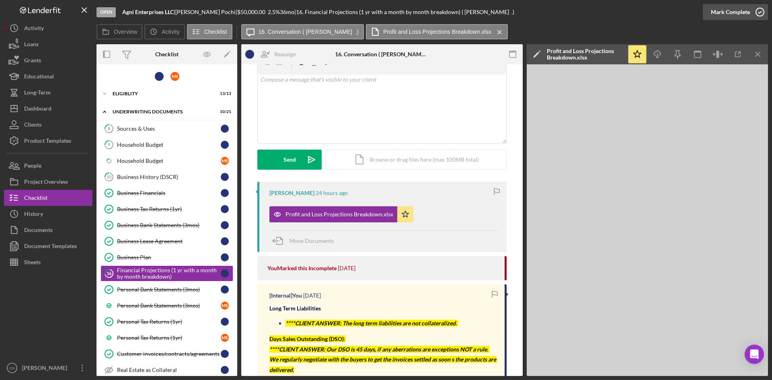
click at [718, 11] on div "Mark Complete" at bounding box center [729, 12] width 39 height 16
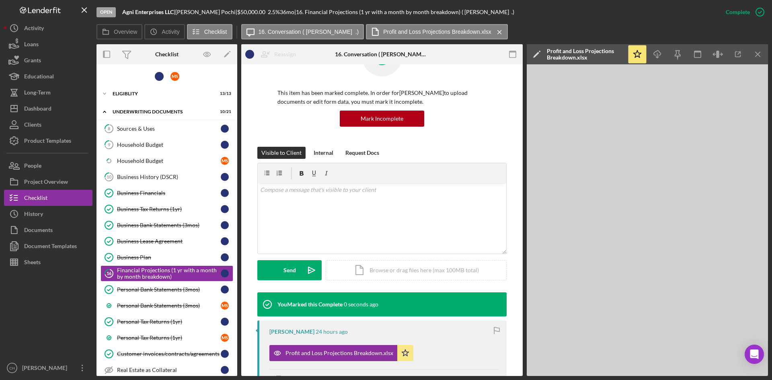
scroll to position [150, 0]
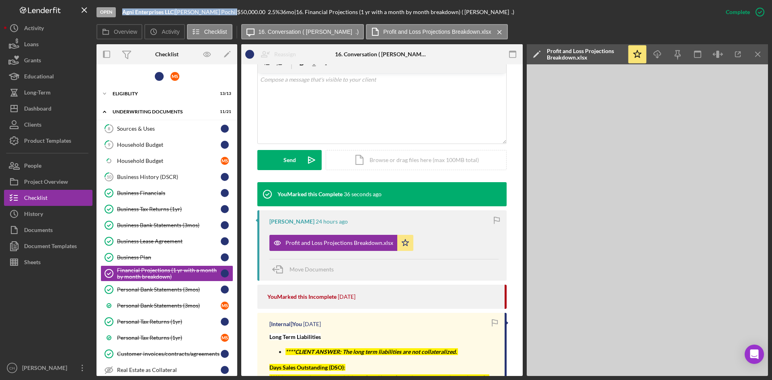
drag, startPoint x: 230, startPoint y: 11, endPoint x: 106, endPoint y: 11, distance: 124.2
click at [110, 11] on div "Open Agni Enterprises LLC | [PERSON_NAME] | $50,000.00 2.5 % 36 mo | 16. Financ…" at bounding box center [406, 12] width 621 height 24
